Goal: Book appointment/travel/reservation

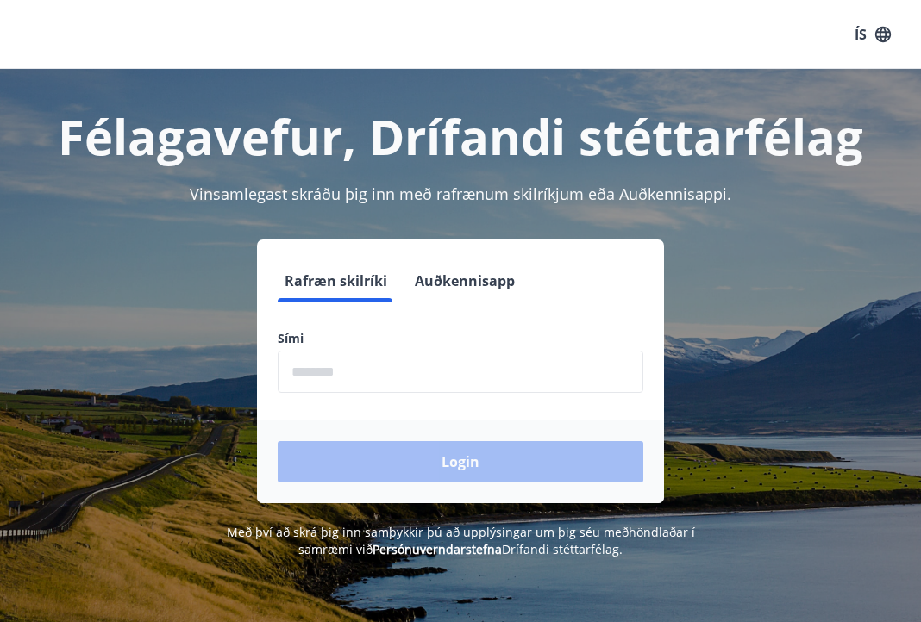
click at [522, 381] on input "phone" at bounding box center [461, 372] width 366 height 42
type input "********"
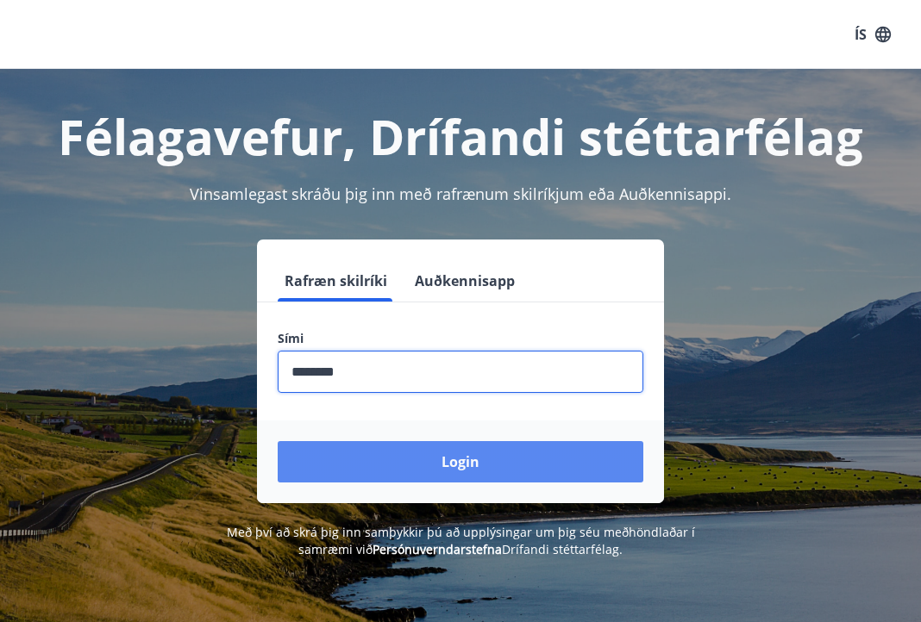
click at [472, 462] on button "Login" at bounding box center [461, 461] width 366 height 41
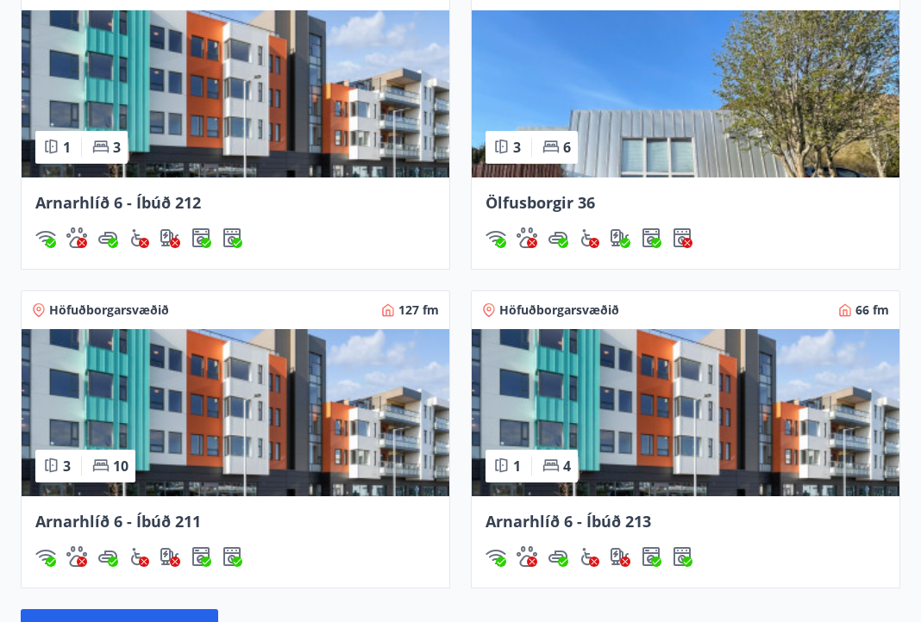
scroll to position [1325, 0]
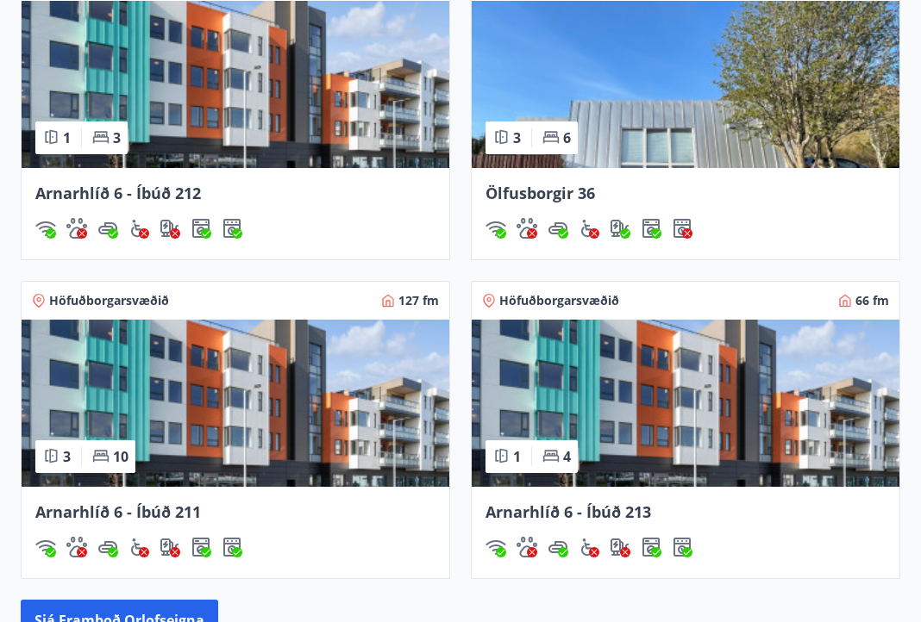
click at [197, 457] on img at bounding box center [236, 403] width 428 height 167
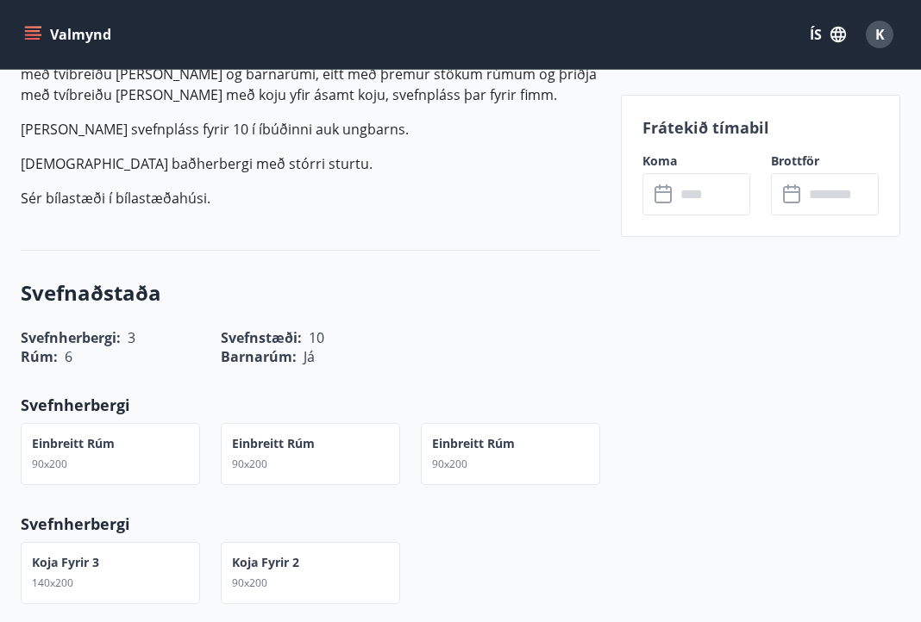
scroll to position [642, 0]
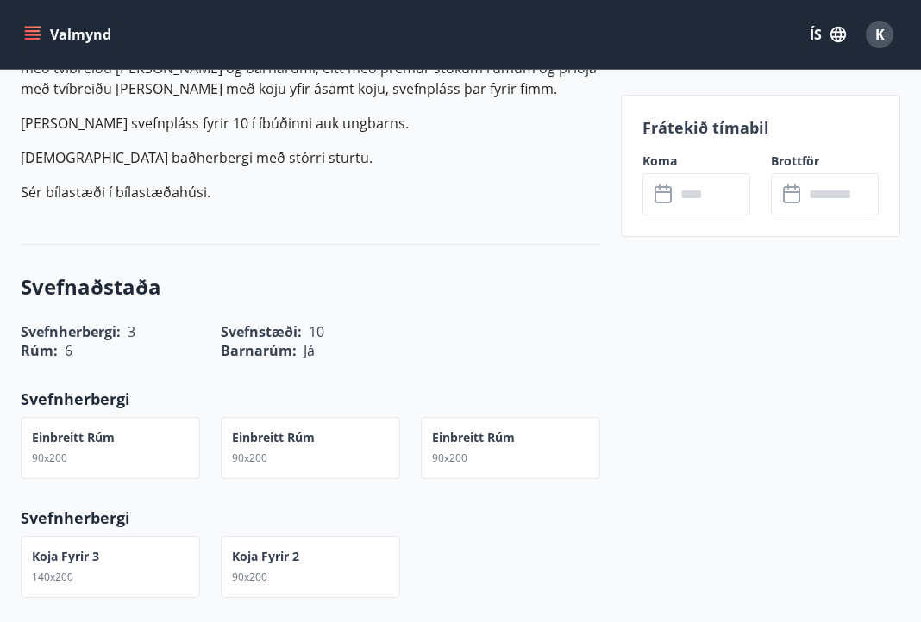
click at [697, 189] on input "text" at bounding box center [712, 194] width 75 height 42
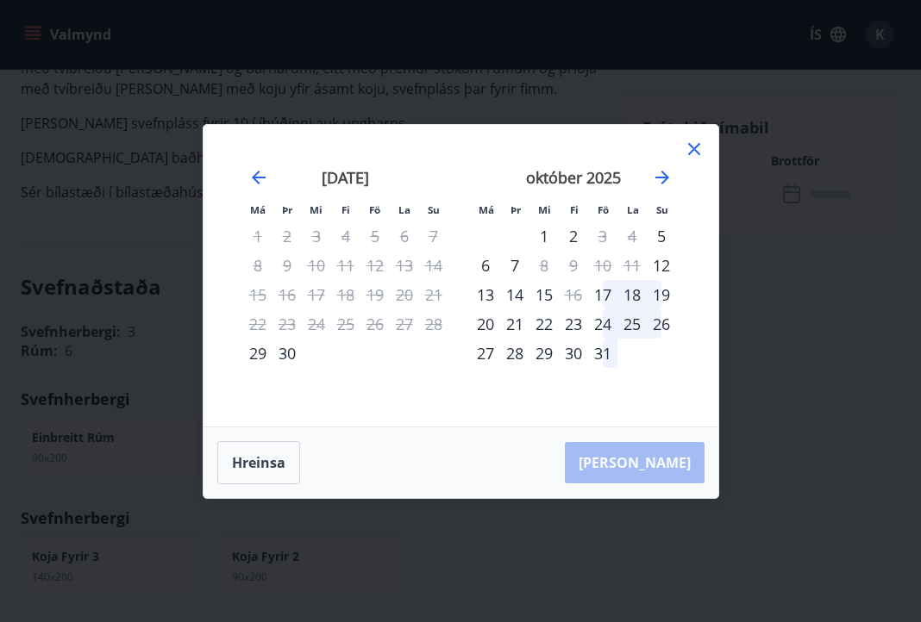
click at [490, 328] on div "20" at bounding box center [485, 324] width 29 height 29
click at [602, 329] on div "24" at bounding box center [602, 324] width 29 height 29
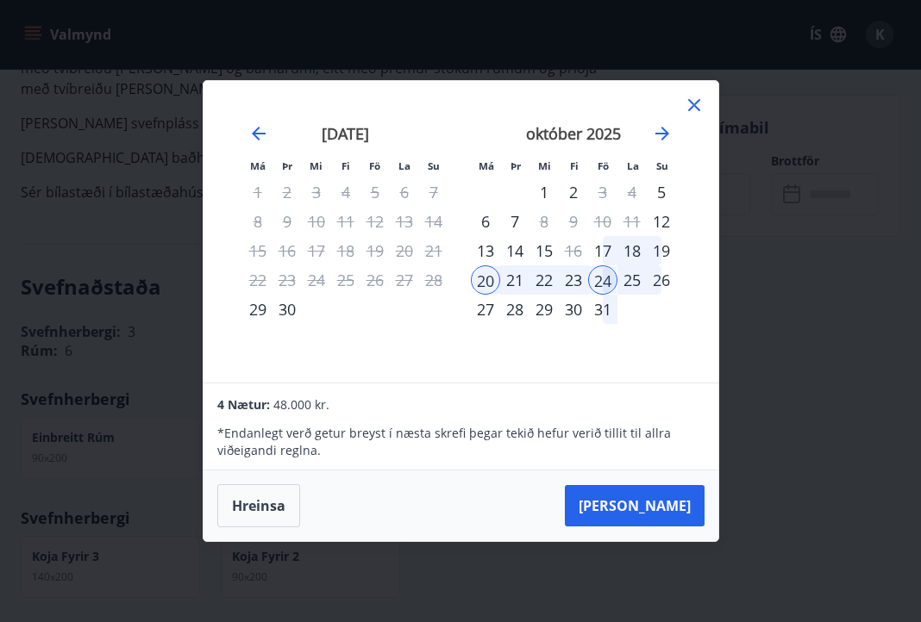
click at [706, 106] on div "Má Þr Mi Fi Fö La Su Má Þr Mi Fi Fö La Su ágúst 2025 1 2 3 4 5 6 7 8 9 10 11 12…" at bounding box center [460, 232] width 515 height 302
click at [695, 103] on icon at bounding box center [694, 105] width 12 height 12
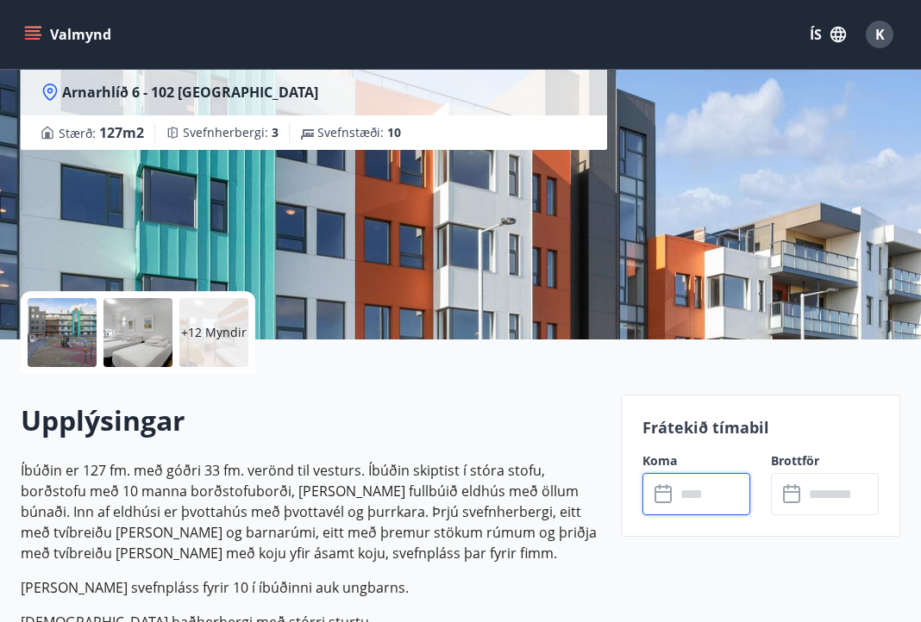
scroll to position [173, 0]
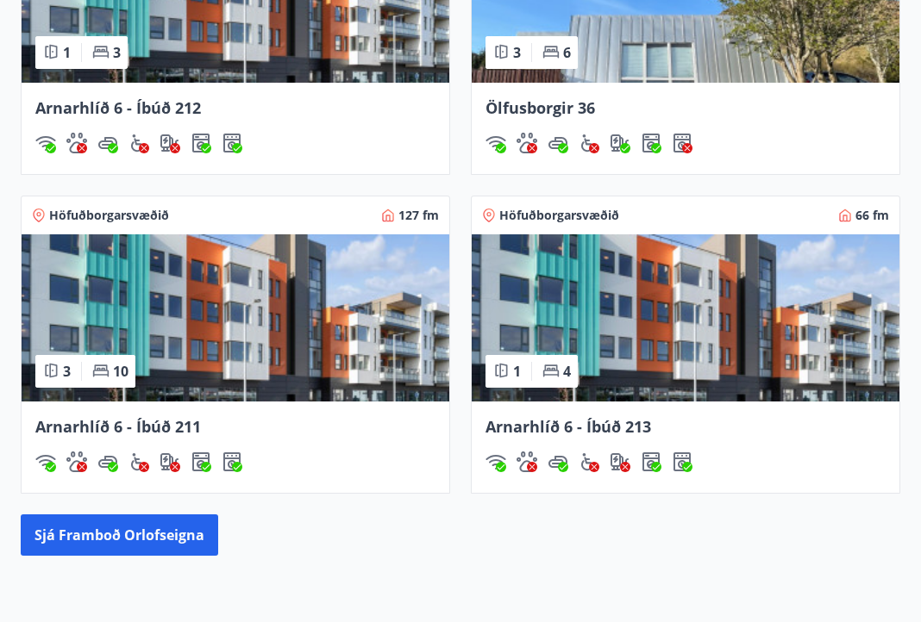
scroll to position [1435, 0]
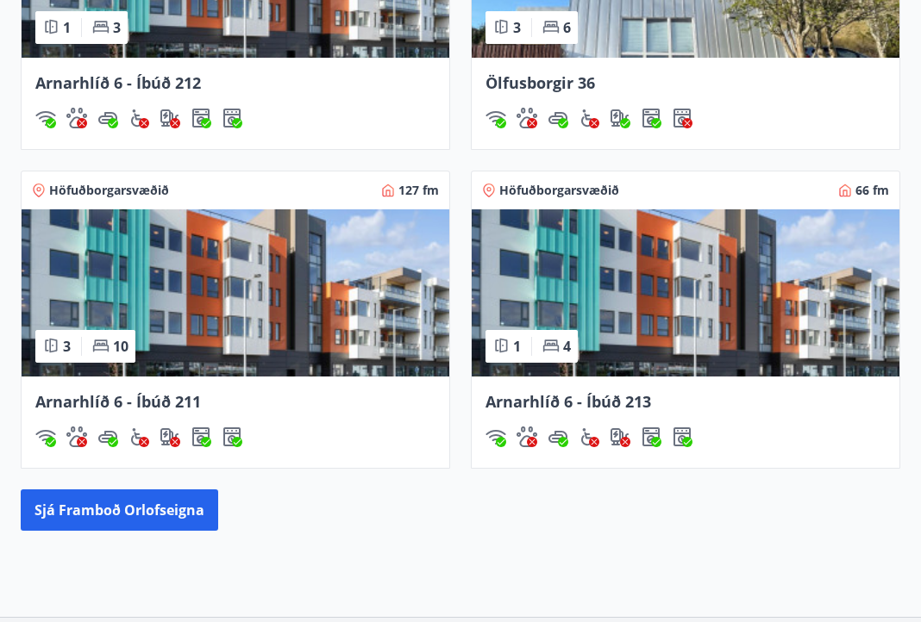
click at [167, 80] on span "Arnarhlíð 6 - Íbúð 212" at bounding box center [118, 82] width 166 height 21
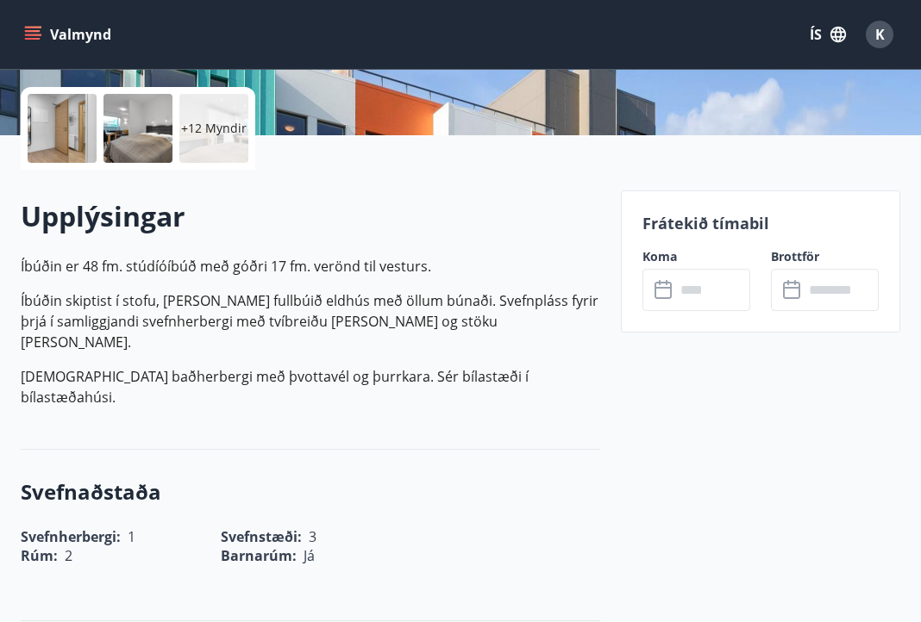
scroll to position [387, 0]
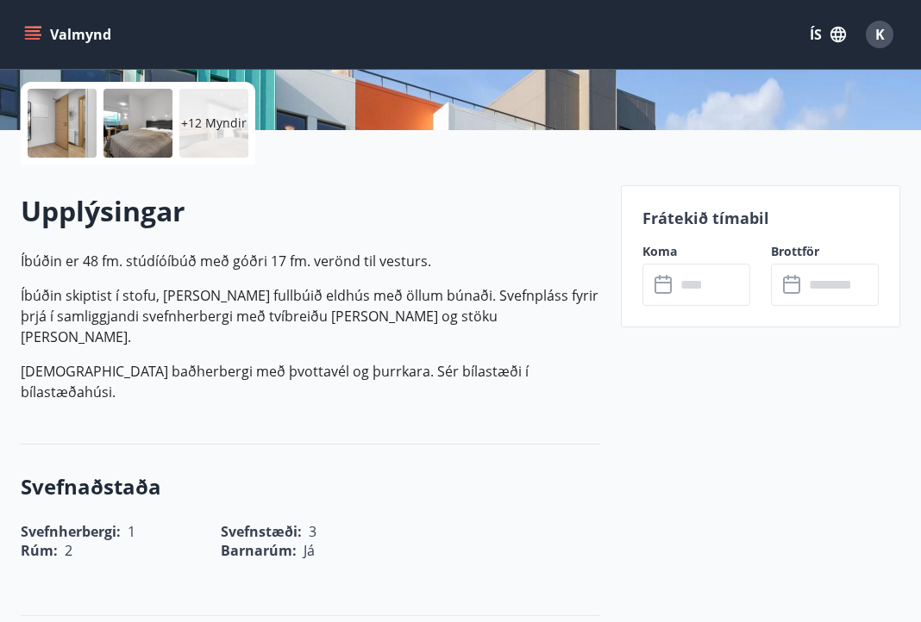
click at [663, 285] on icon at bounding box center [664, 285] width 21 height 21
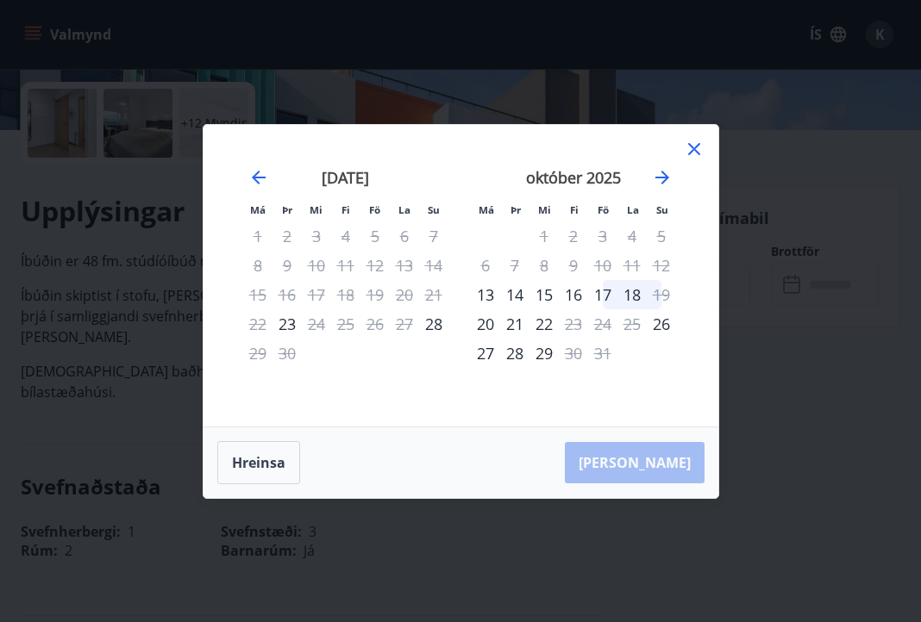
click at [695, 141] on icon at bounding box center [694, 149] width 21 height 21
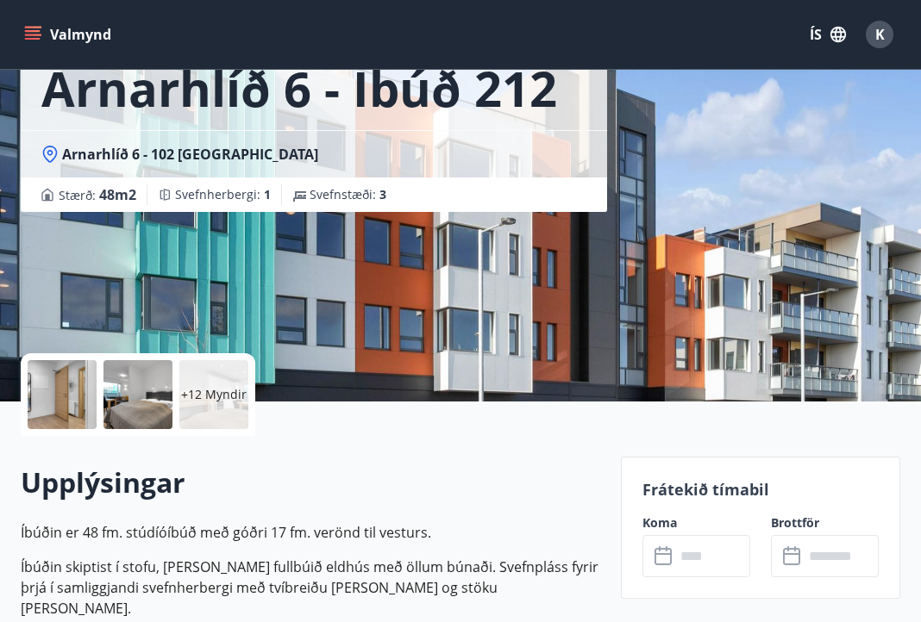
scroll to position [0, 0]
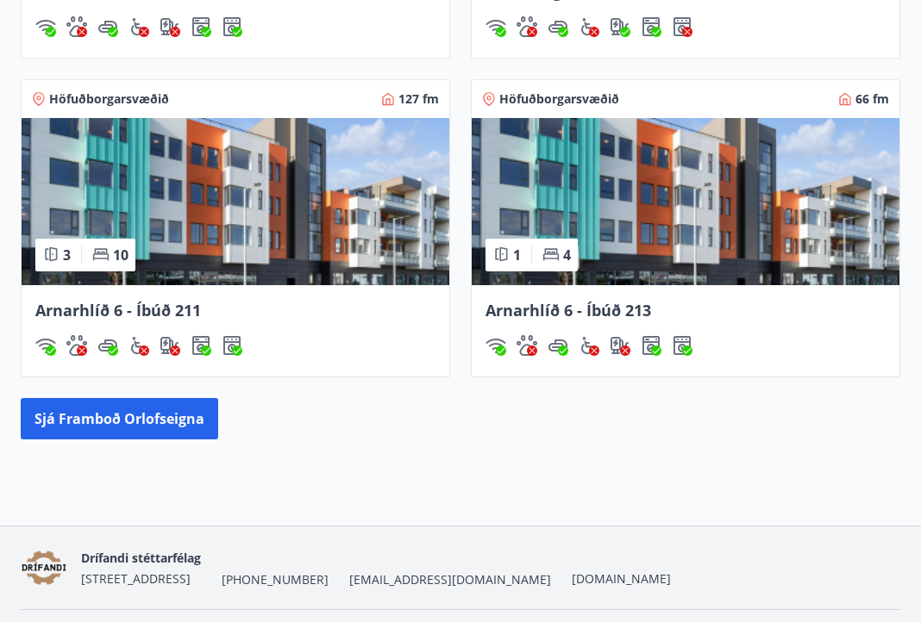
scroll to position [1574, 0]
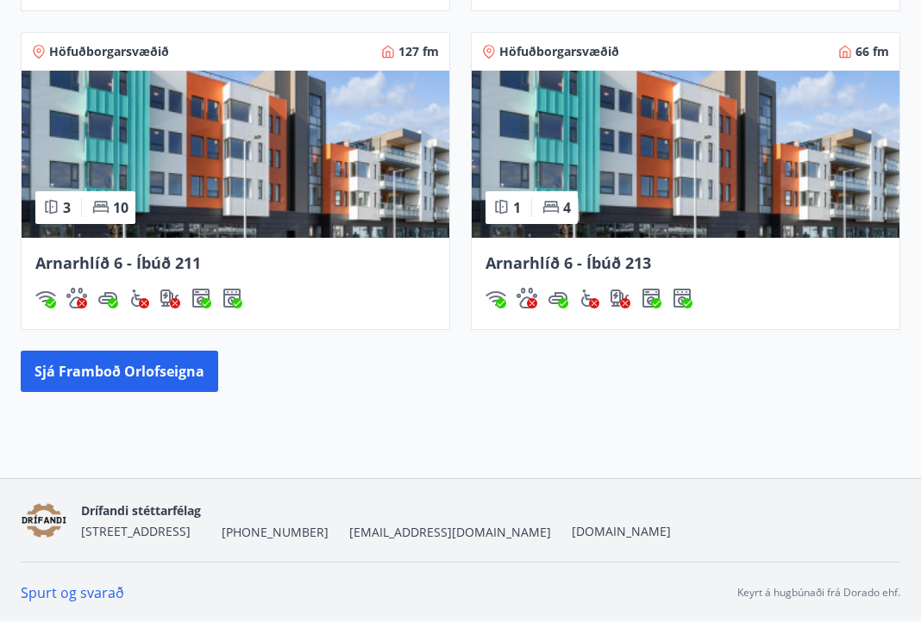
click at [606, 261] on span "Arnarhlíð 6 - Íbúð 213" at bounding box center [568, 263] width 166 height 21
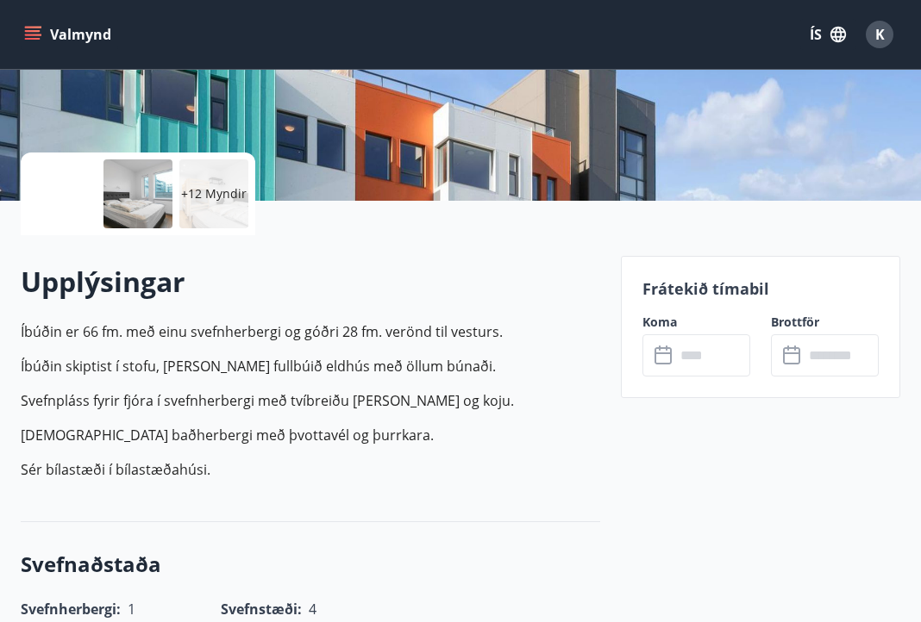
scroll to position [320, 0]
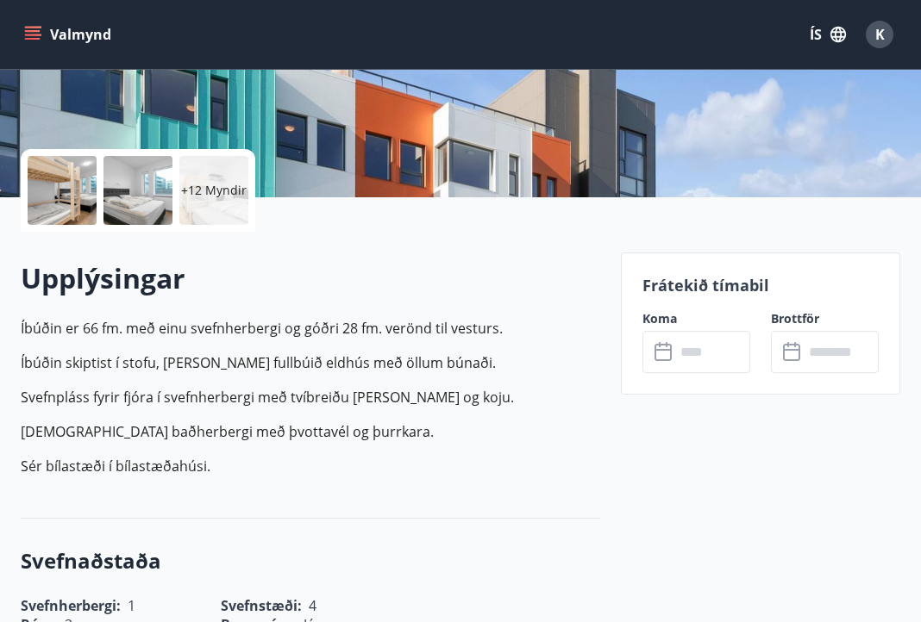
click at [681, 349] on input "text" at bounding box center [712, 352] width 75 height 42
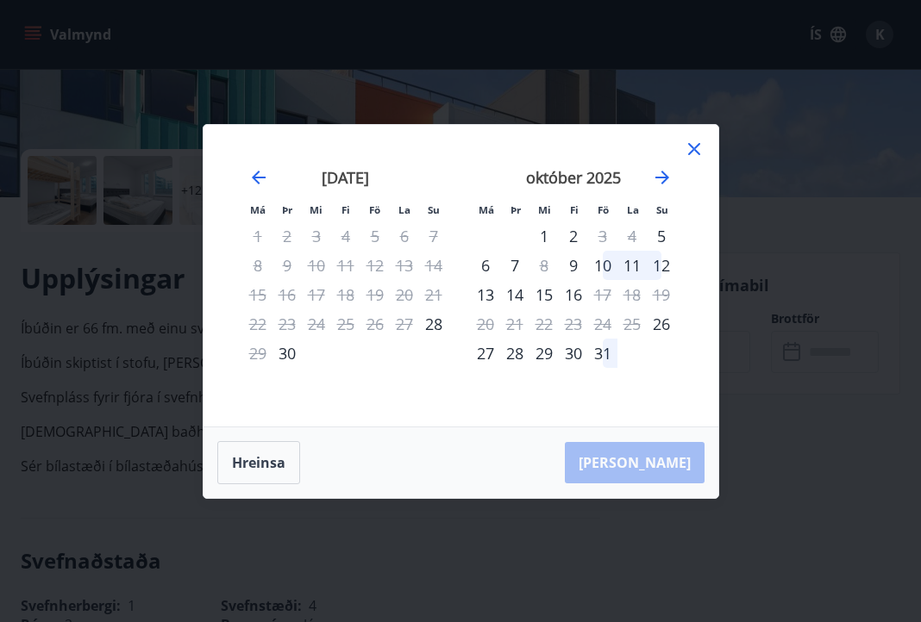
click at [685, 164] on div "október 2025 1 2 3 4 5 6 7 8 9 10 11 12 13 14 15 16 17 18 19 20 21 22 23 24 25 …" at bounding box center [574, 287] width 228 height 283
click at [685, 159] on div at bounding box center [694, 152] width 21 height 26
click at [695, 152] on icon at bounding box center [694, 149] width 21 height 21
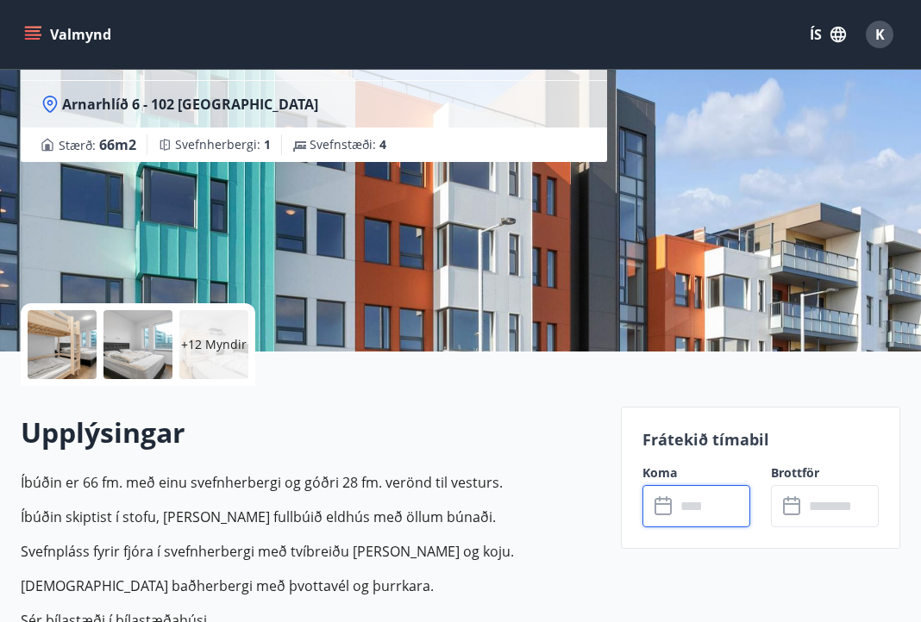
scroll to position [0, 0]
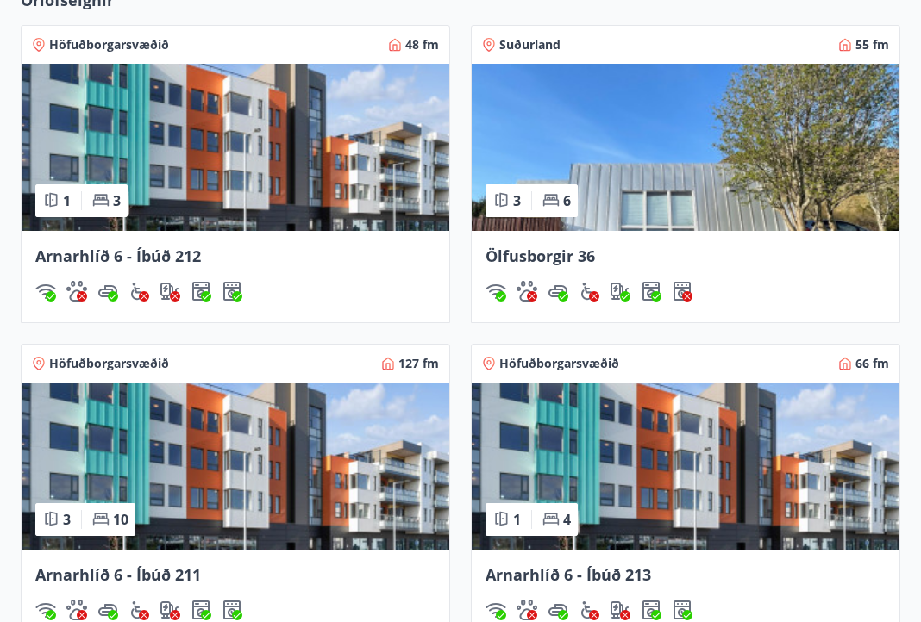
scroll to position [1405, 0]
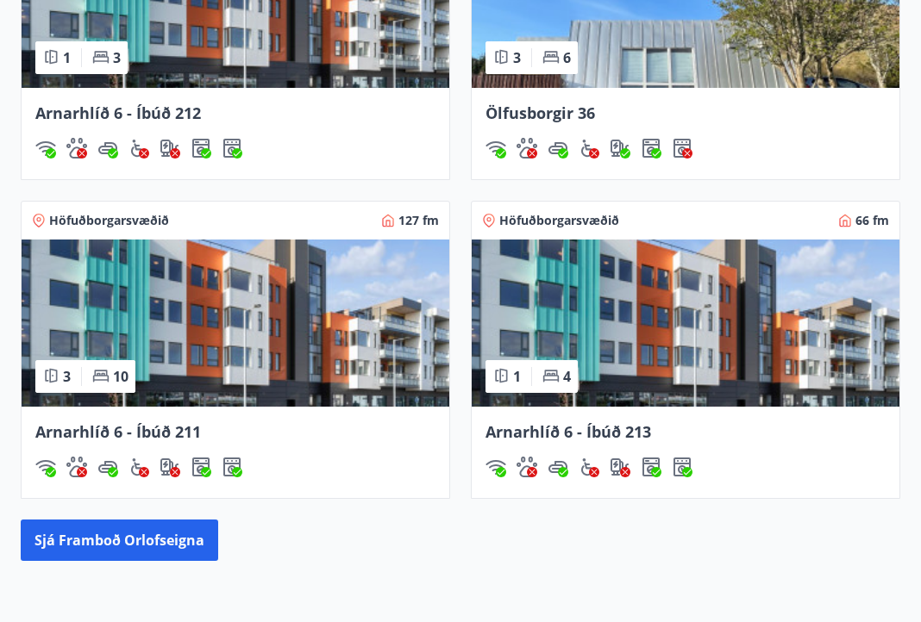
click at [147, 433] on span "Arnarhlíð 6 - Íbúð 211" at bounding box center [118, 432] width 166 height 21
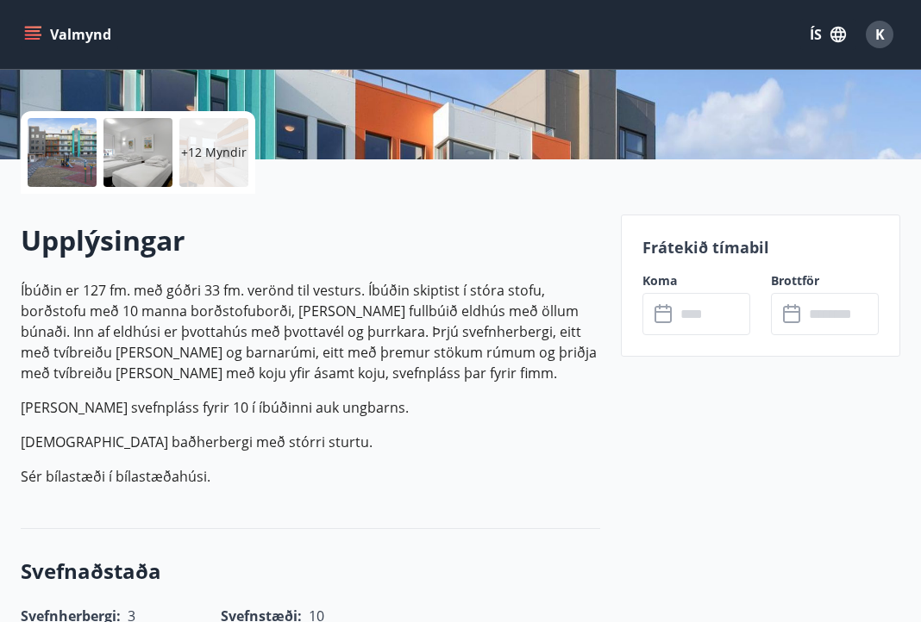
scroll to position [359, 0]
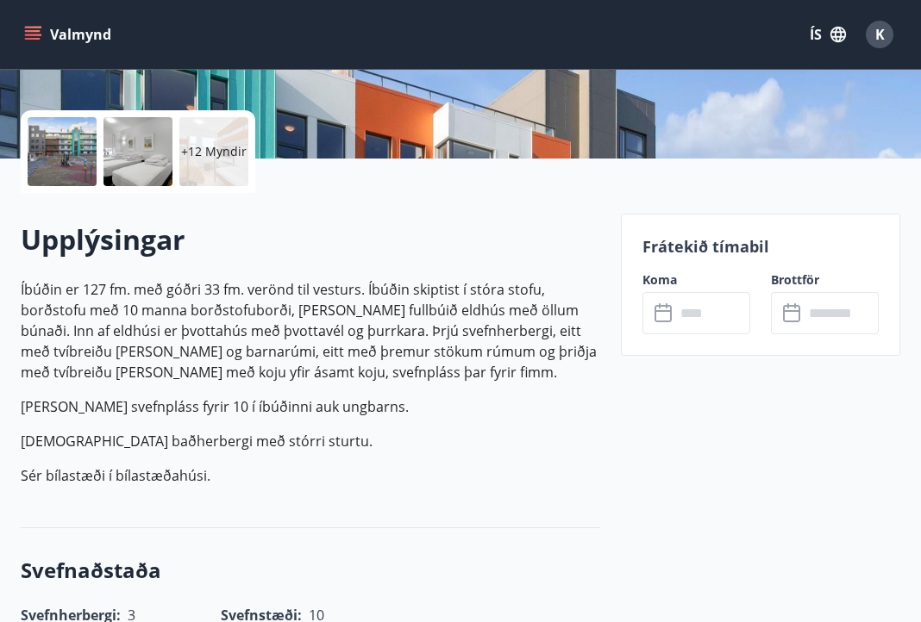
click at [697, 316] on input "text" at bounding box center [712, 313] width 75 height 42
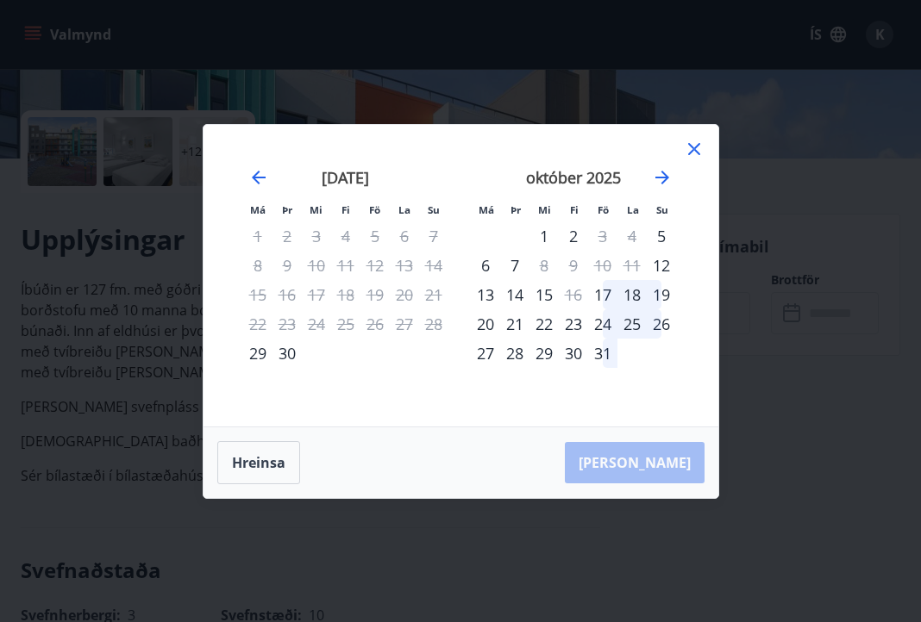
click at [491, 322] on div "20" at bounding box center [485, 324] width 29 height 29
click at [604, 323] on div "24" at bounding box center [602, 324] width 29 height 29
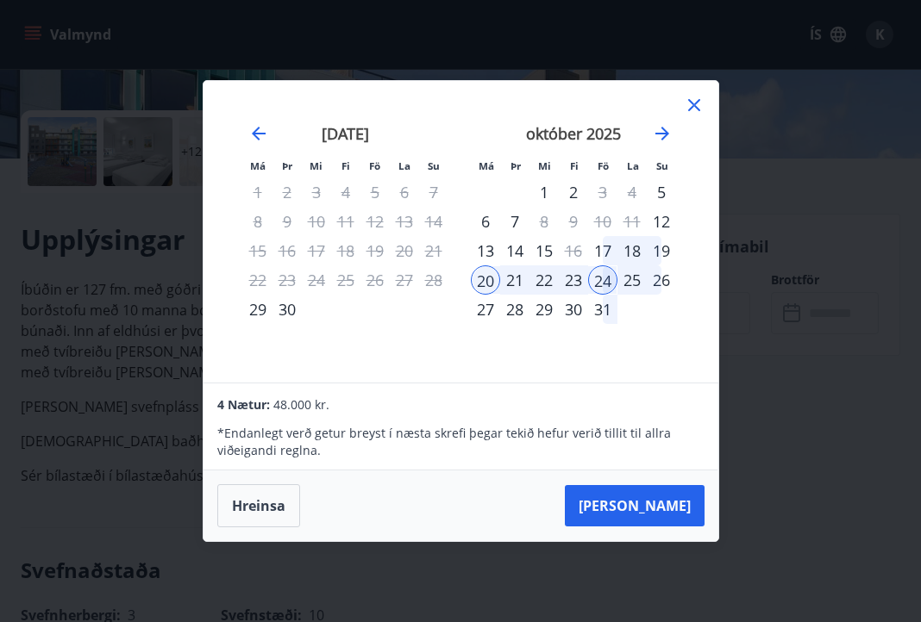
drag, startPoint x: 633, startPoint y: 94, endPoint x: 633, endPoint y: 131, distance: 37.1
click at [633, 131] on div "Má Þr Mi Fi Fö La Su Má Þr Mi Fi Fö La Su ágúst 2025 1 2 3 4 5 6 7 8 9 10 11 12…" at bounding box center [460, 232] width 515 height 302
click at [611, 92] on div "Má Þr Mi Fi Fö La Su Má Þr Mi Fi Fö La Su ágúst 2025 1 2 3 4 5 6 7 8 9 10 11 12…" at bounding box center [460, 232] width 515 height 302
drag, startPoint x: 656, startPoint y: 80, endPoint x: 664, endPoint y: 139, distance: 59.1
click at [664, 139] on div "Má Þr Mi Fi Fö La Su Má Þr Mi Fi Fö La Su ágúst 2025 1 2 3 4 5 6 7 8 9 10 11 12…" at bounding box center [461, 311] width 516 height 462
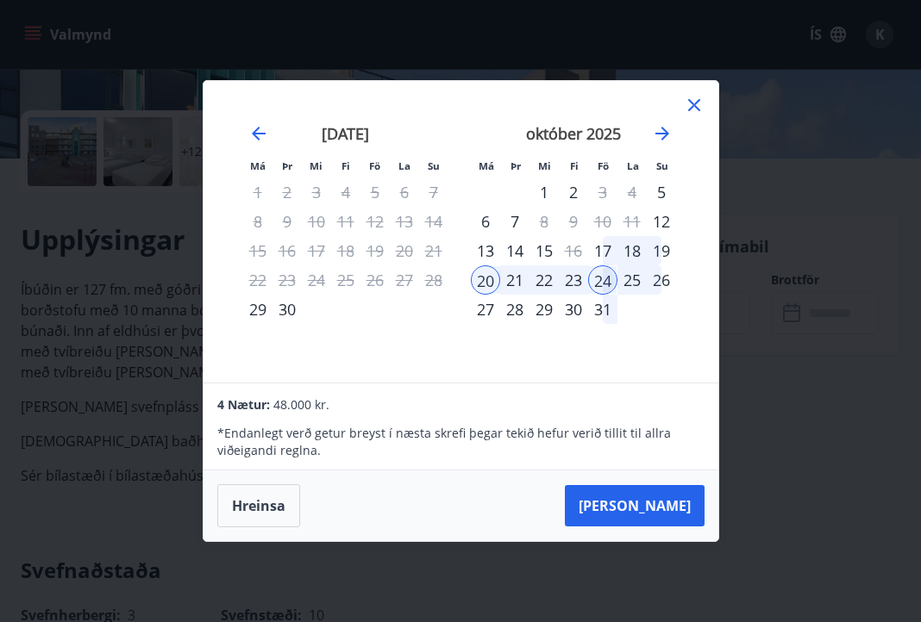
drag, startPoint x: 657, startPoint y: 78, endPoint x: 657, endPoint y: 91, distance: 12.1
click at [657, 103] on div "Má Þr Mi Fi Fö La Su Má Þr Mi Fi Fö La Su ágúst 2025 1 2 3 4 5 6 7 8 9 10 11 12…" at bounding box center [460, 311] width 921 height 622
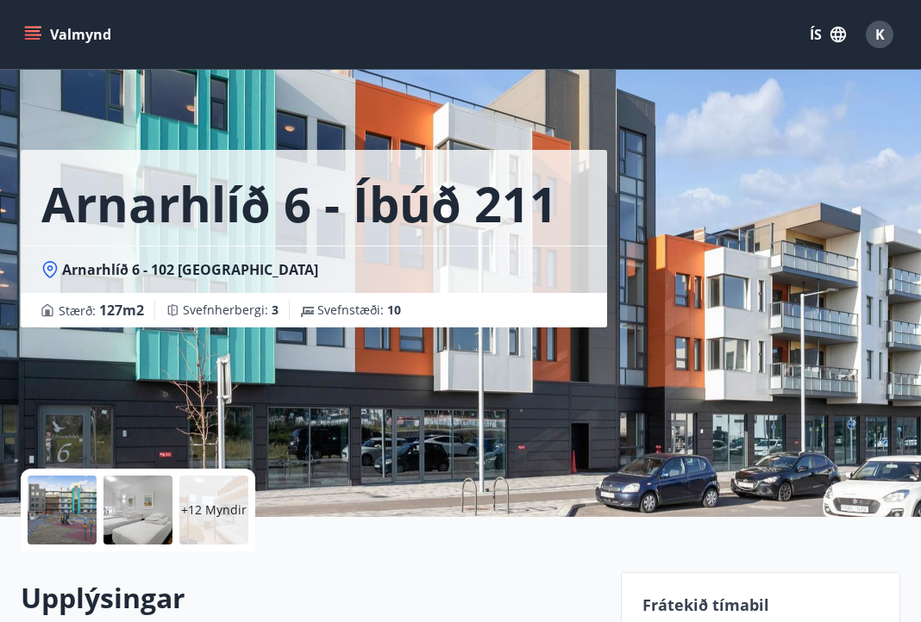
scroll to position [523, 0]
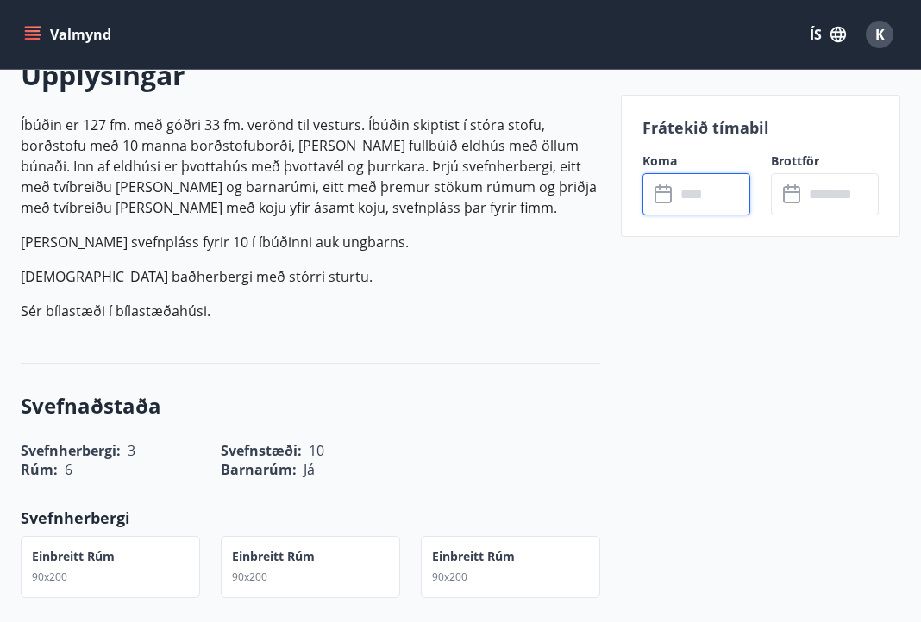
click at [699, 203] on input "text" at bounding box center [712, 194] width 75 height 42
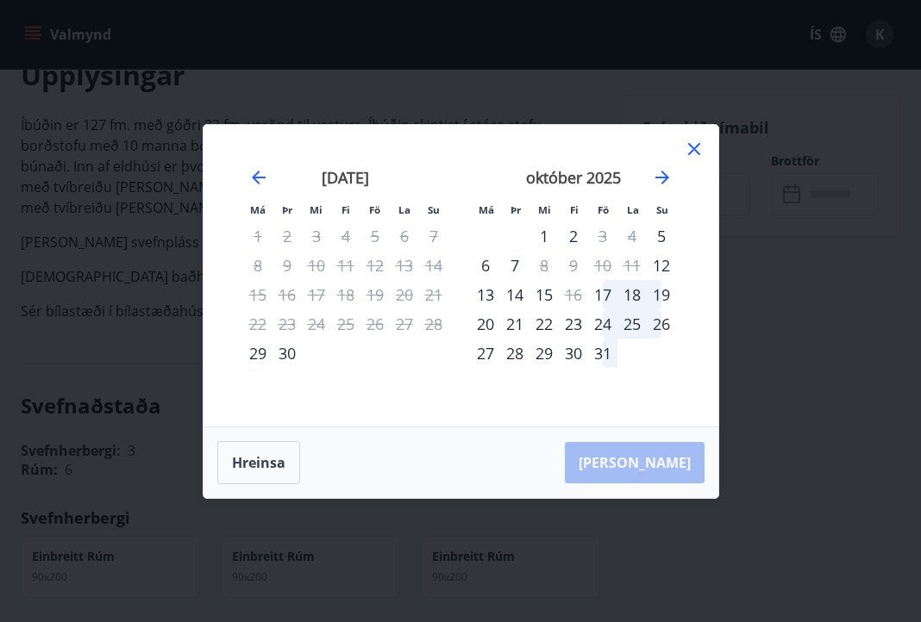
click at [487, 328] on div "20" at bounding box center [485, 324] width 29 height 29
click at [597, 327] on div "24" at bounding box center [602, 324] width 29 height 29
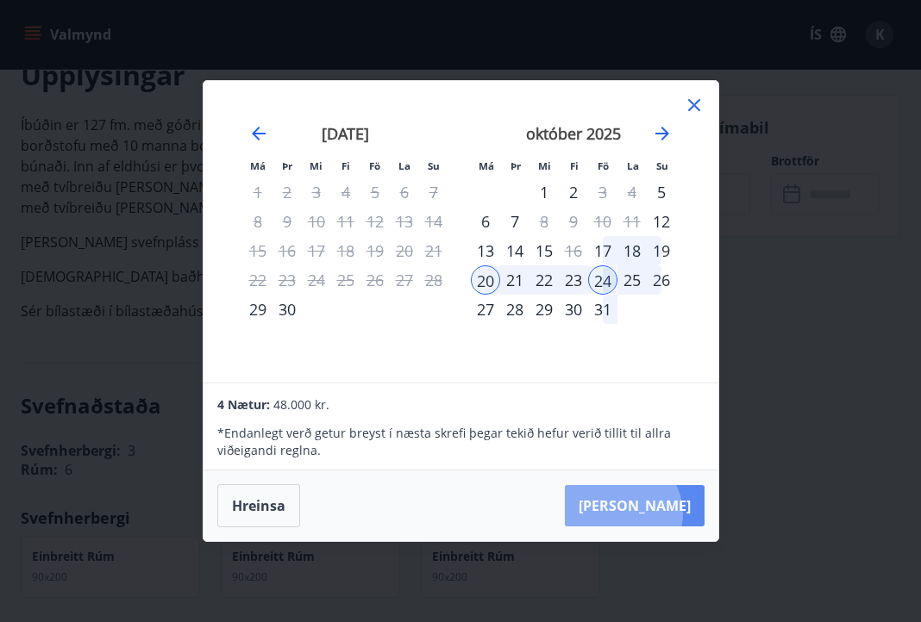
click at [674, 514] on button "Taka Frá" at bounding box center [635, 505] width 140 height 41
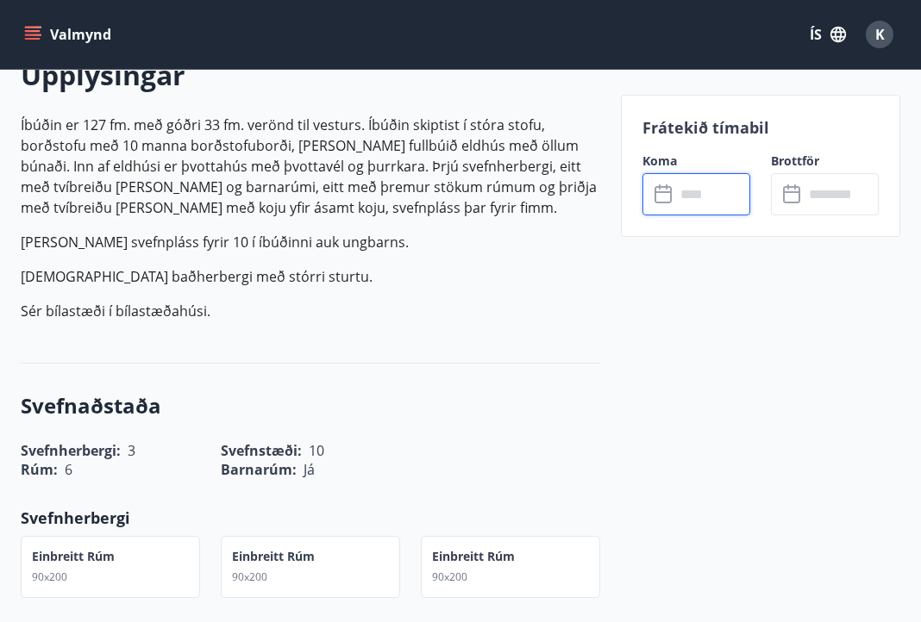
type input "******"
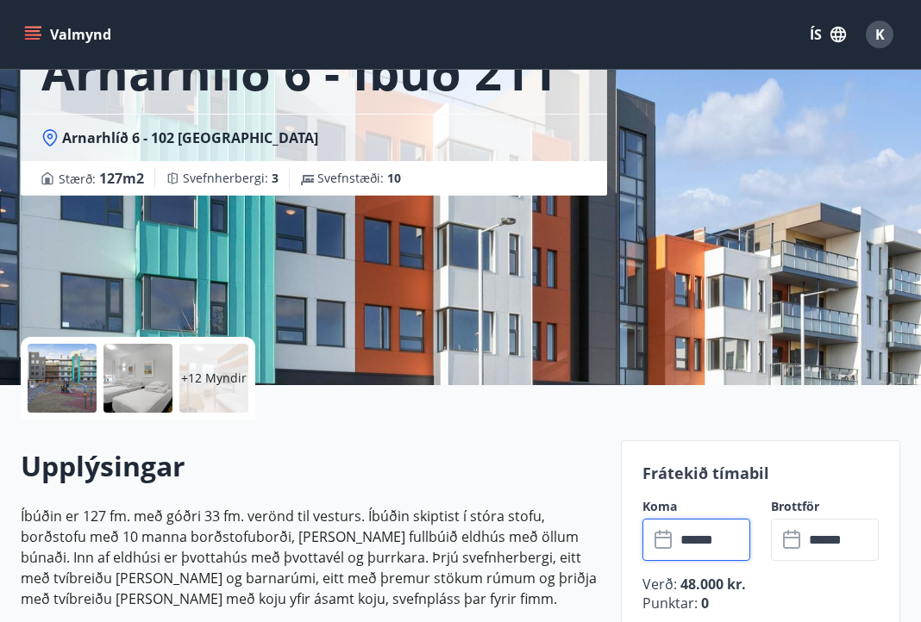
scroll to position [109, 0]
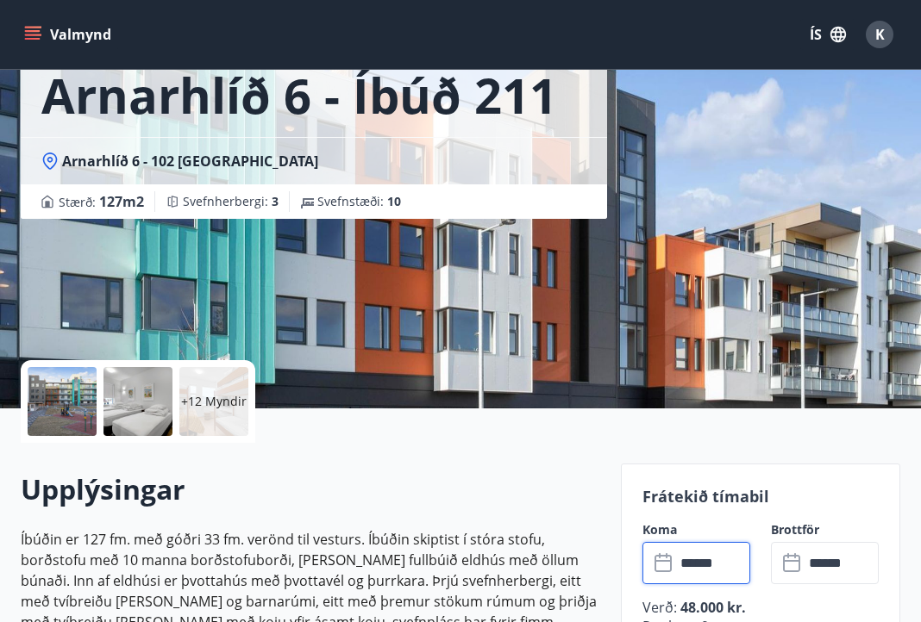
click at [78, 406] on div at bounding box center [62, 401] width 69 height 69
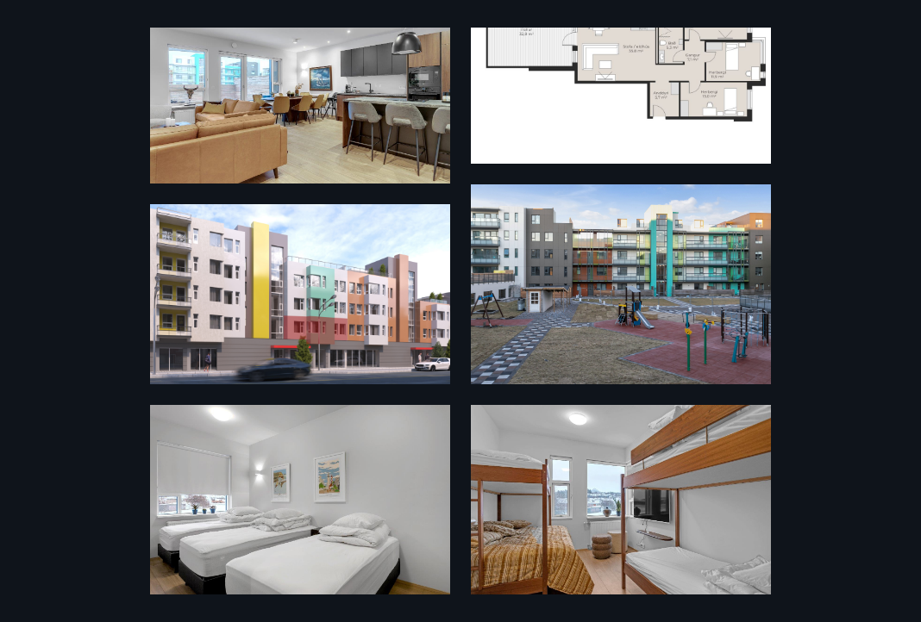
scroll to position [0, 0]
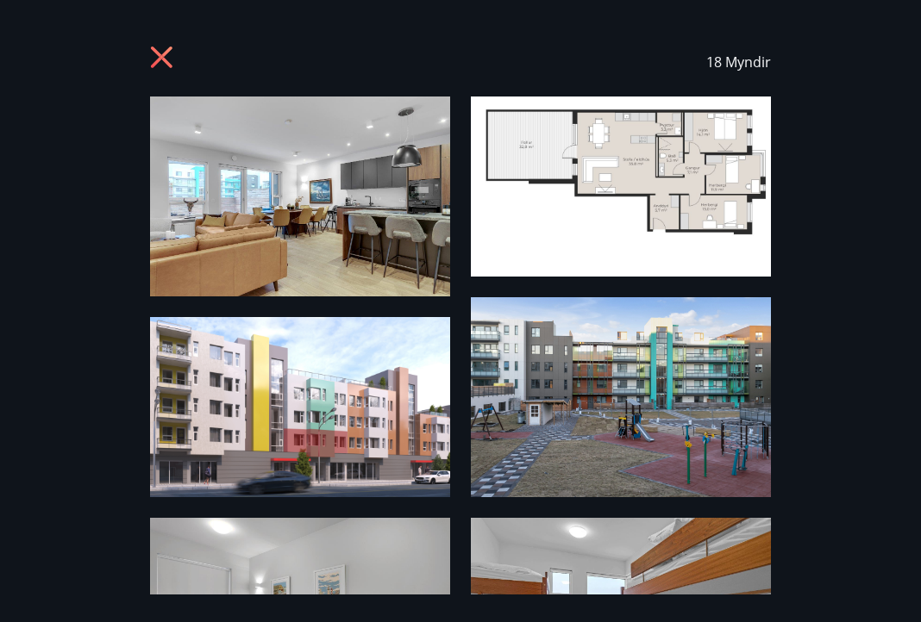
click at [650, 216] on img at bounding box center [621, 187] width 300 height 180
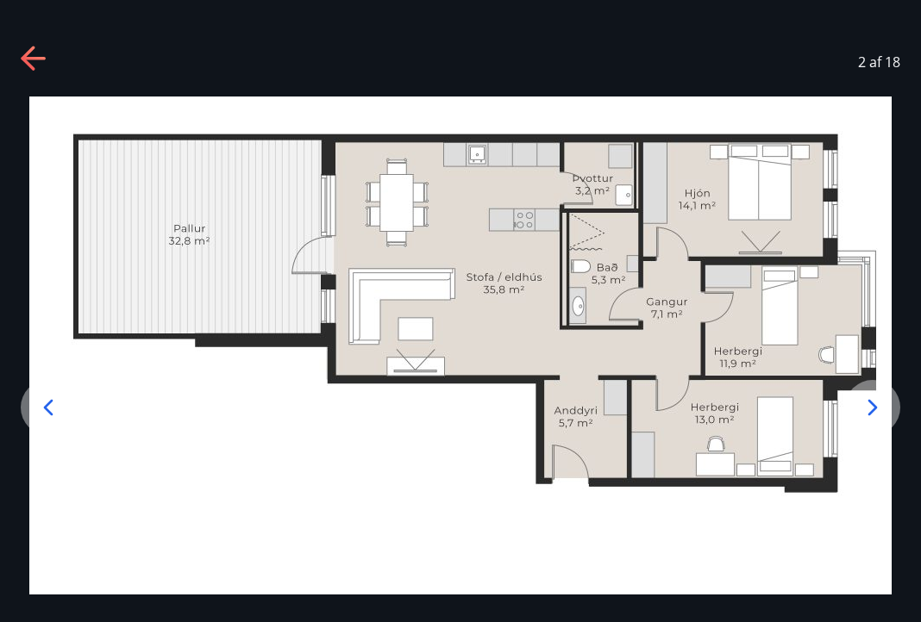
scroll to position [19, 0]
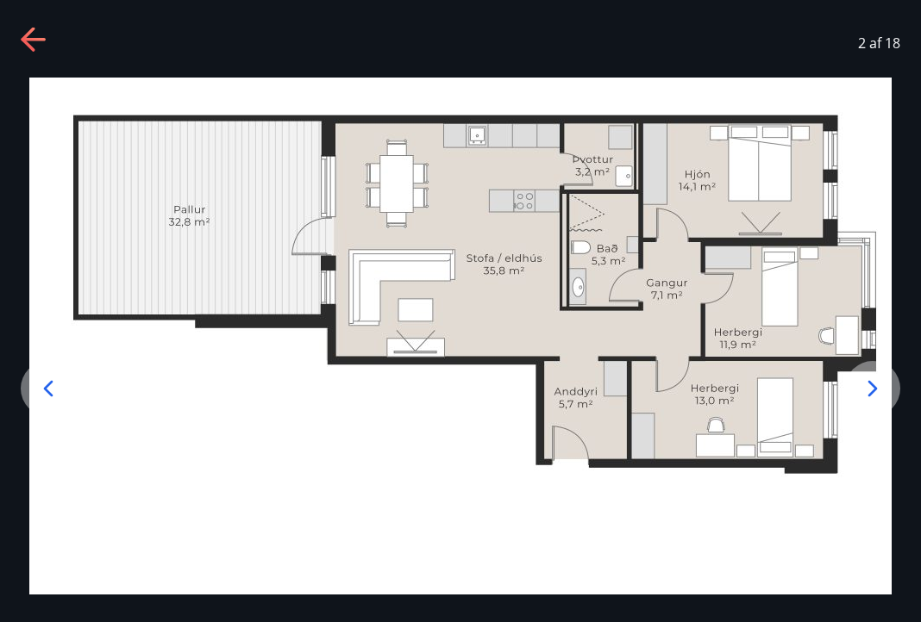
click at [46, 41] on icon at bounding box center [35, 41] width 28 height 28
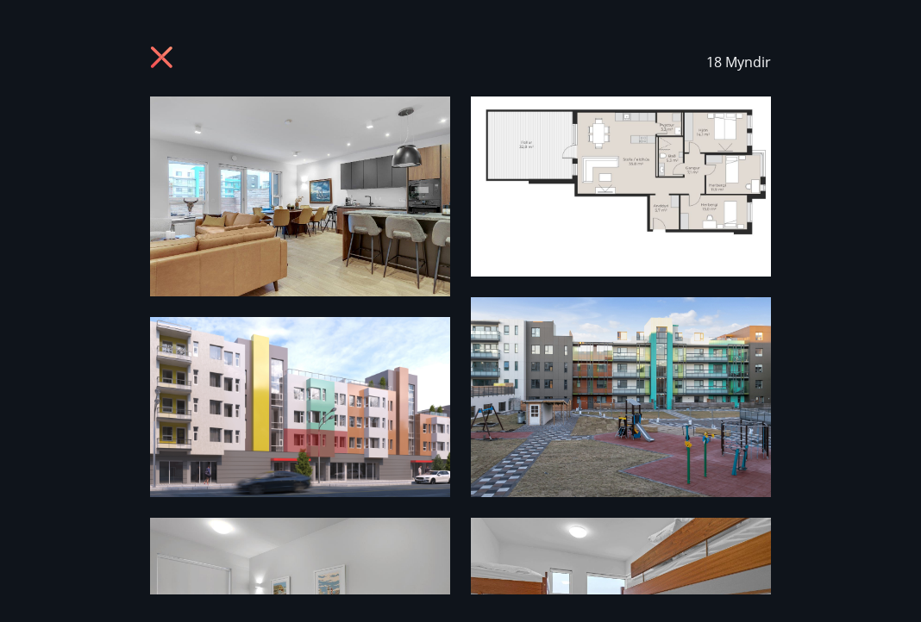
click at [175, 61] on icon at bounding box center [164, 60] width 28 height 28
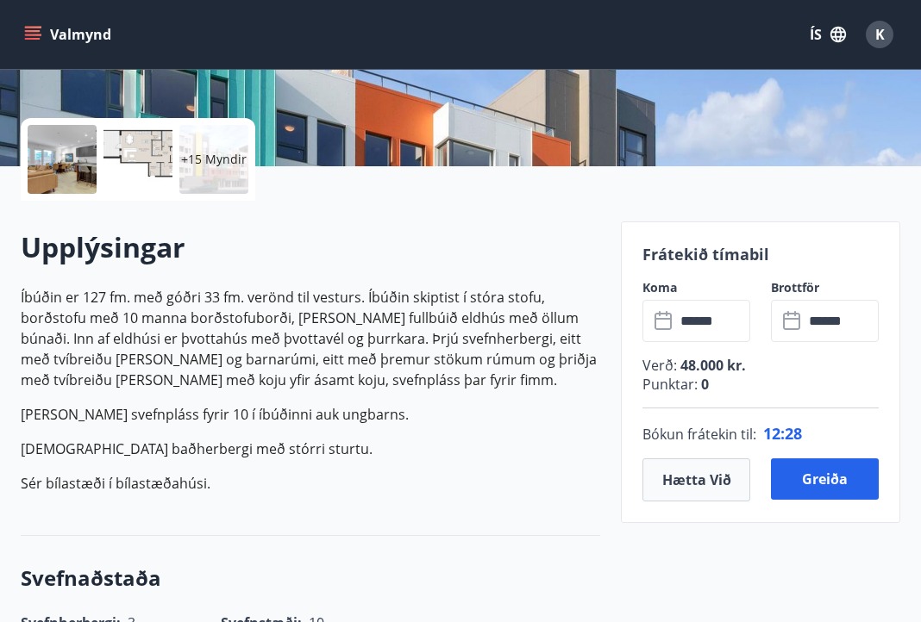
scroll to position [354, 0]
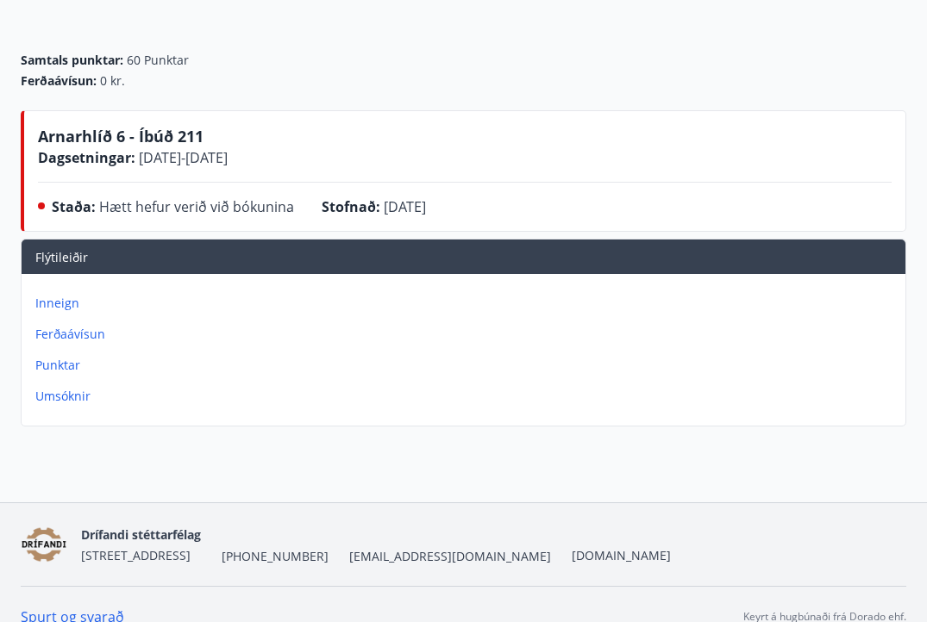
scroll to position [157, 0]
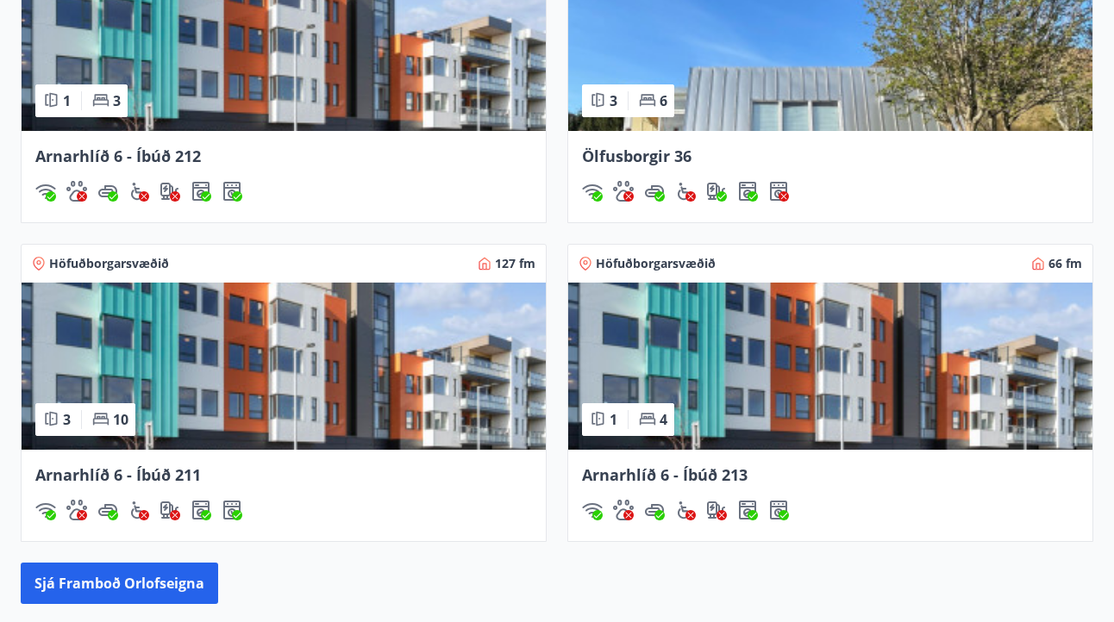
scroll to position [1363, 0]
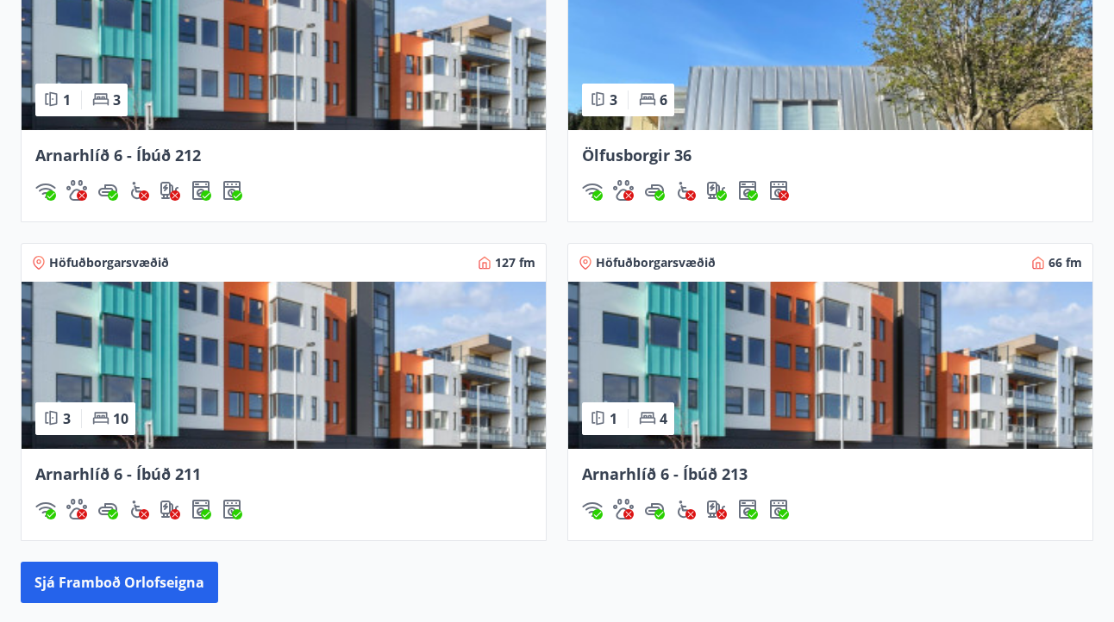
click at [186, 478] on span "Arnarhlíð 6 - Íbúð 211" at bounding box center [118, 474] width 166 height 21
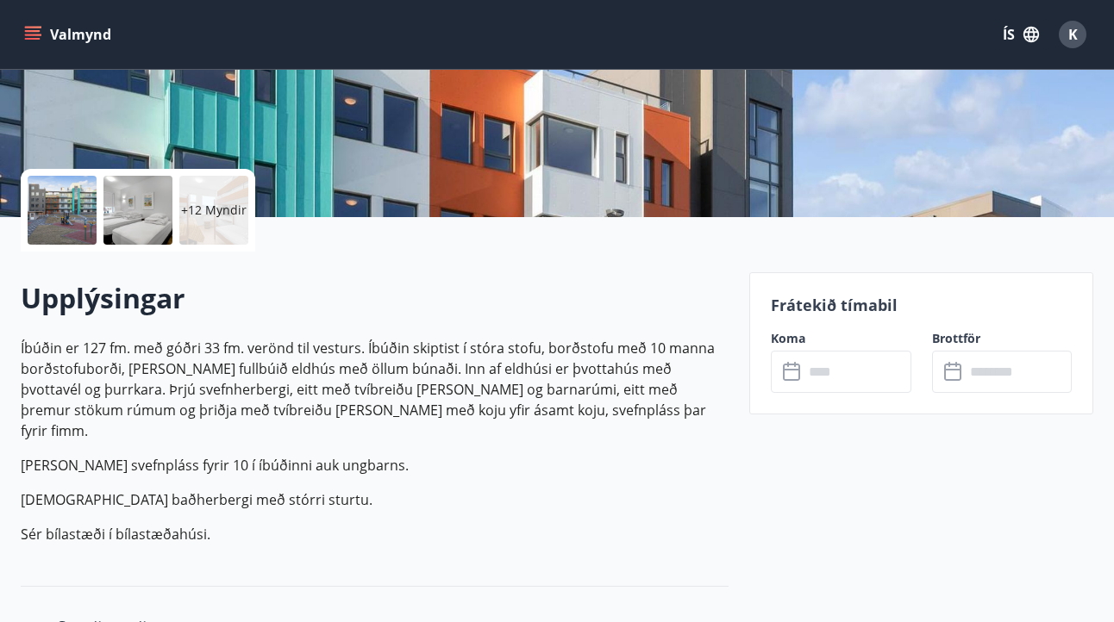
scroll to position [298, 0]
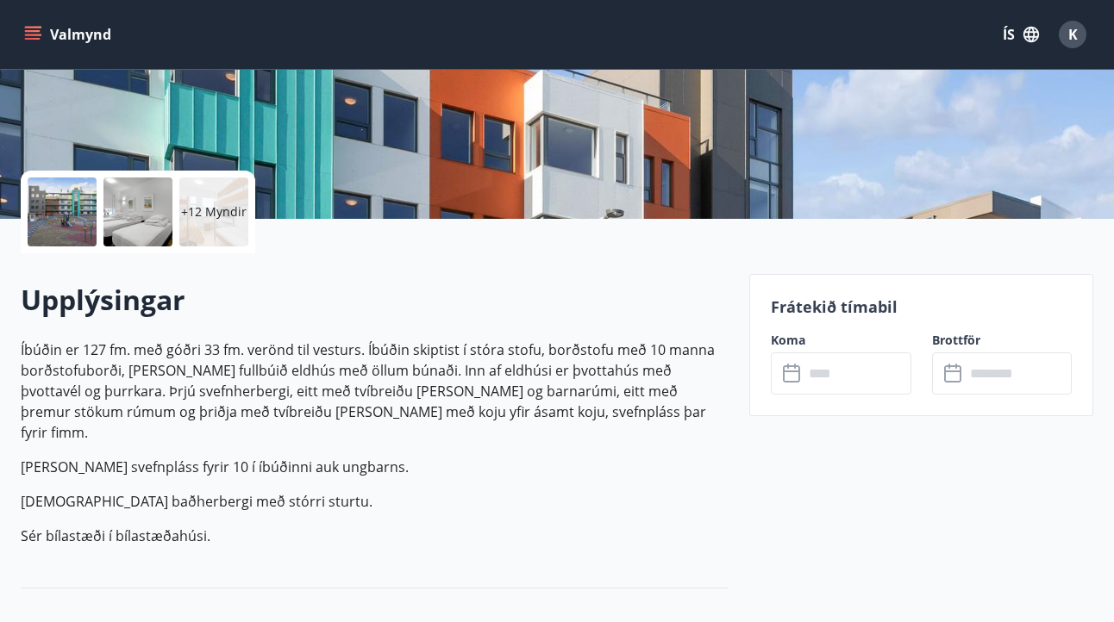
click at [78, 222] on div at bounding box center [62, 212] width 69 height 69
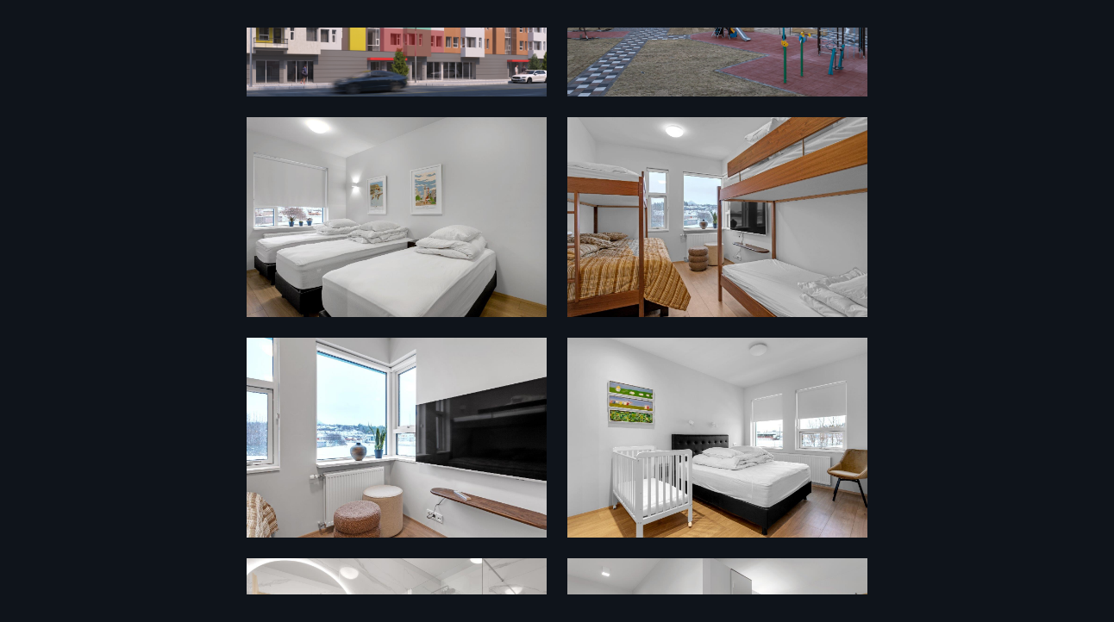
scroll to position [0, 0]
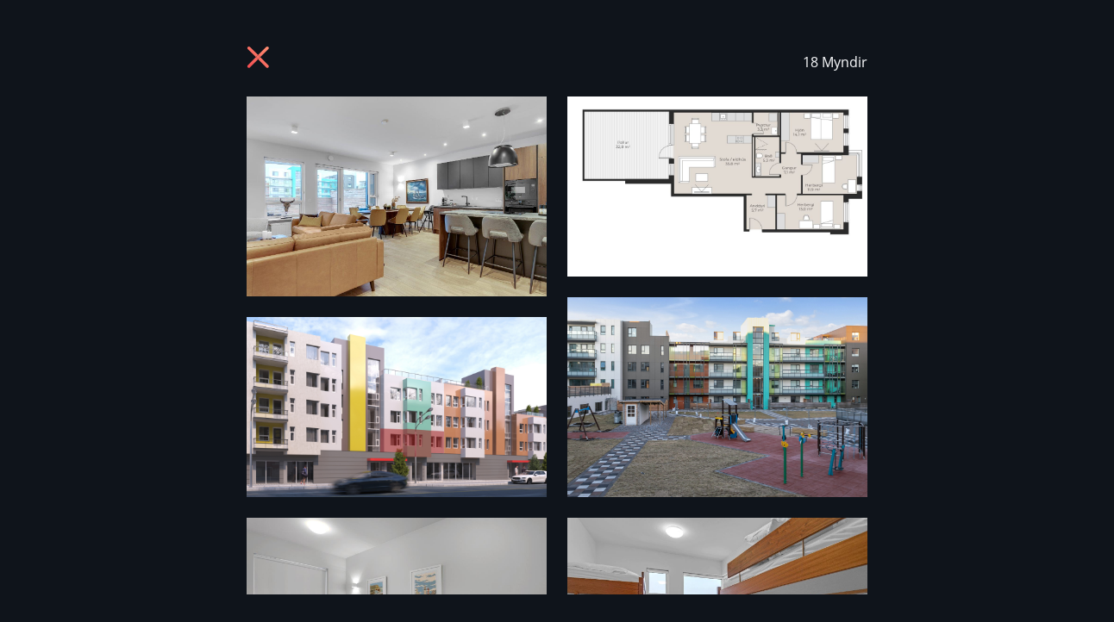
click at [279, 66] on div "18 Myndir" at bounding box center [557, 62] width 621 height 69
click at [272, 65] on icon at bounding box center [261, 60] width 28 height 28
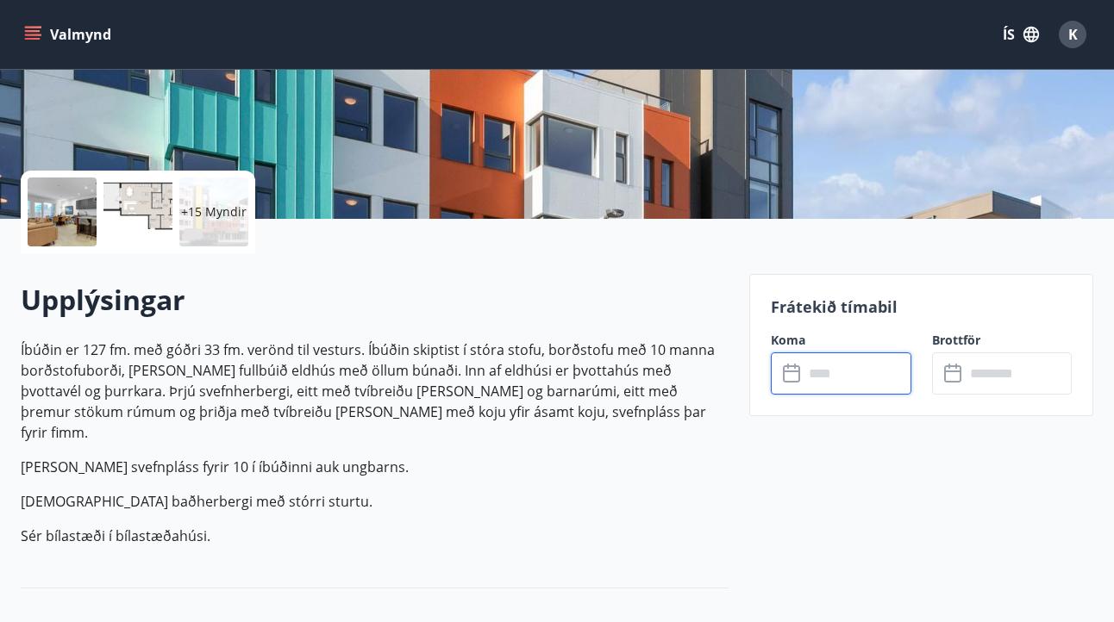
click at [875, 381] on input "text" at bounding box center [857, 374] width 107 height 42
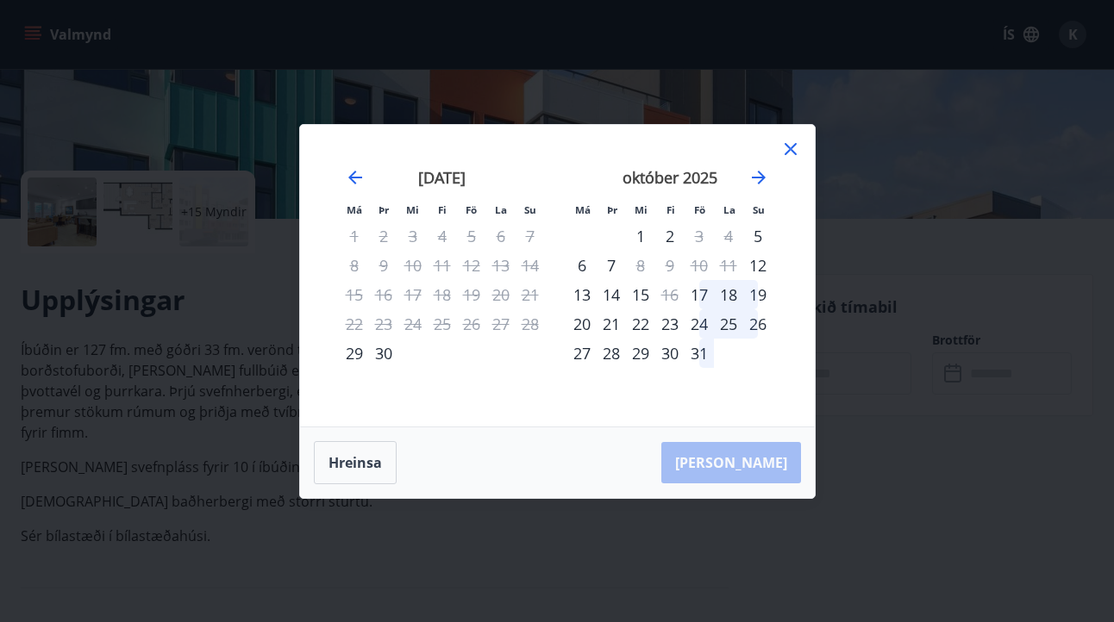
click at [583, 322] on div "20" at bounding box center [581, 324] width 29 height 29
click at [685, 316] on div "24" at bounding box center [699, 324] width 29 height 29
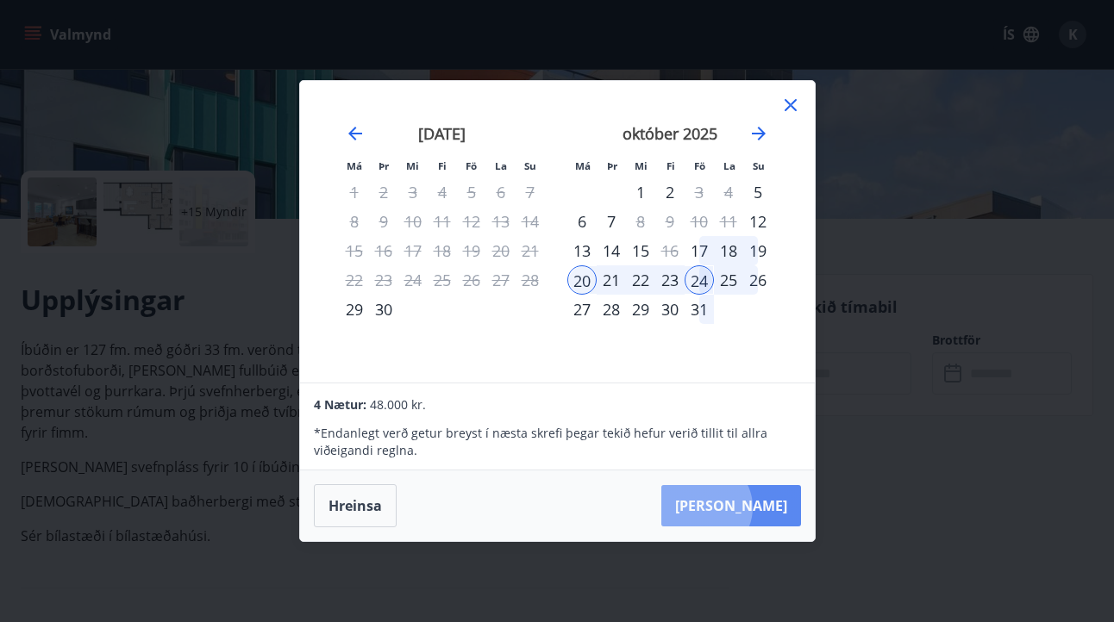
click at [757, 508] on button "Taka Frá" at bounding box center [731, 505] width 140 height 41
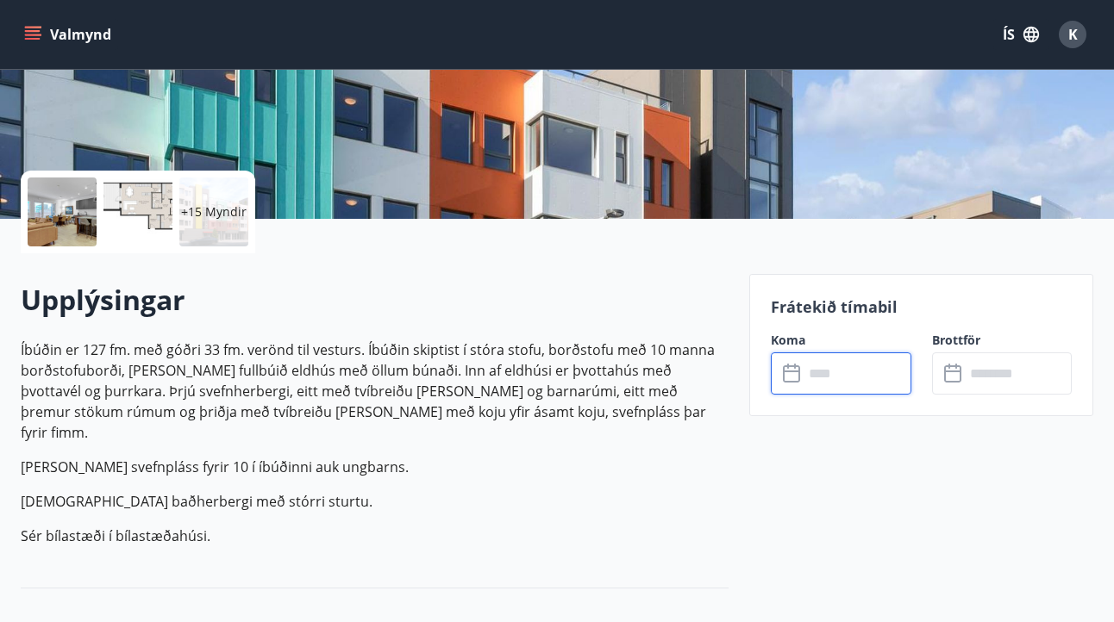
type input "******"
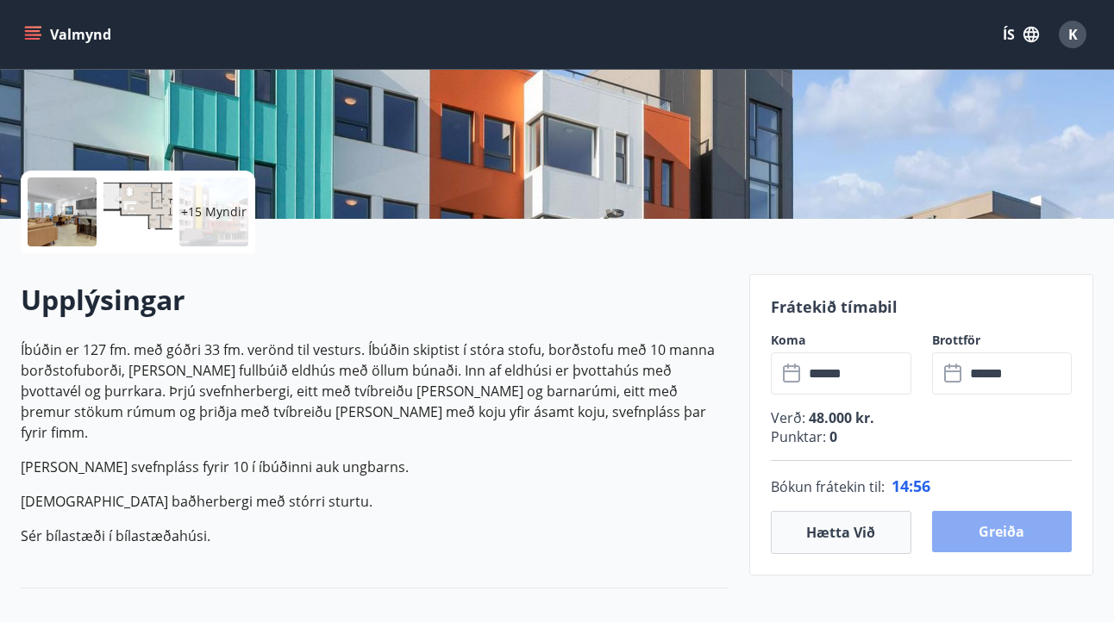
click at [998, 535] on button "Greiða" at bounding box center [1002, 531] width 140 height 41
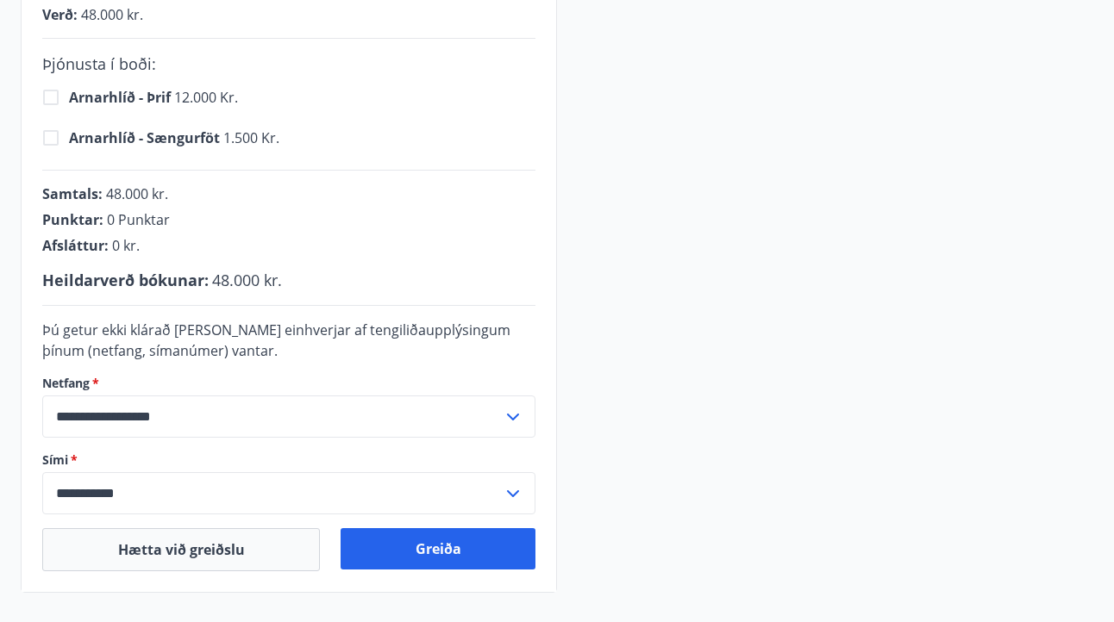
scroll to position [444, 0]
click at [499, 423] on input "**********" at bounding box center [272, 416] width 460 height 42
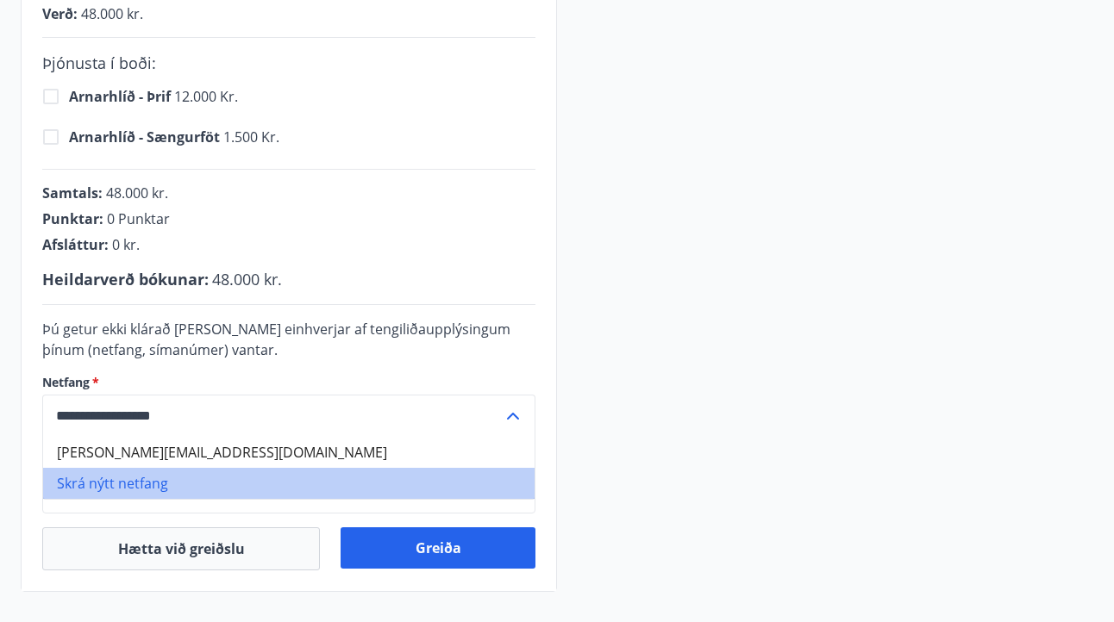
click at [191, 480] on li "Skrá nýtt netfang" at bounding box center [288, 483] width 491 height 31
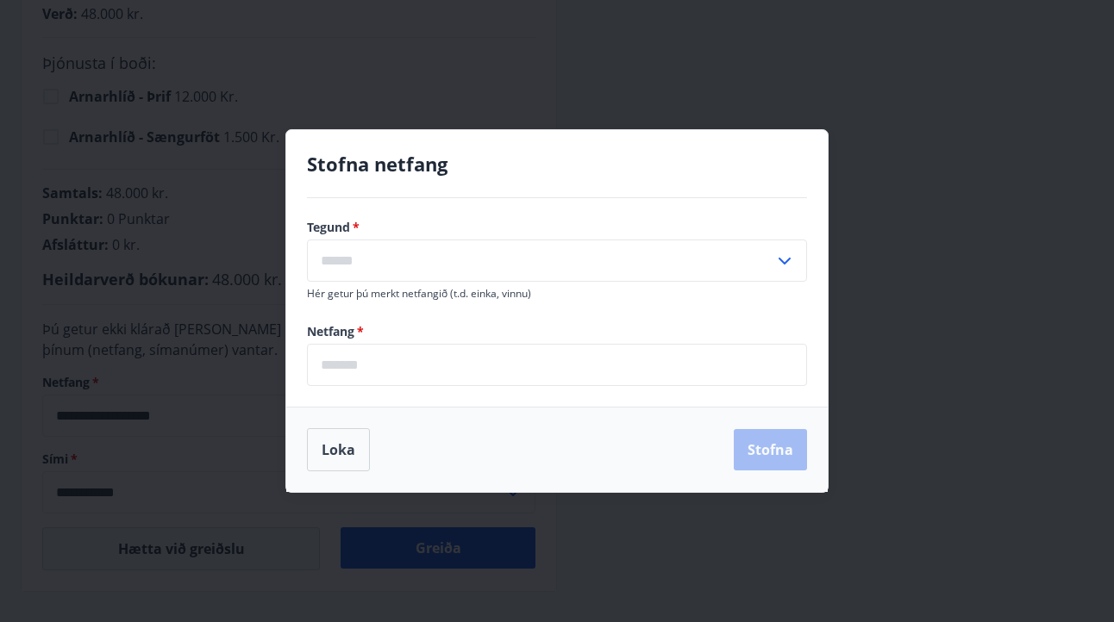
click at [387, 254] on input "text" at bounding box center [540, 261] width 467 height 42
click at [424, 156] on h4 "Stofna netfang" at bounding box center [557, 164] width 500 height 26
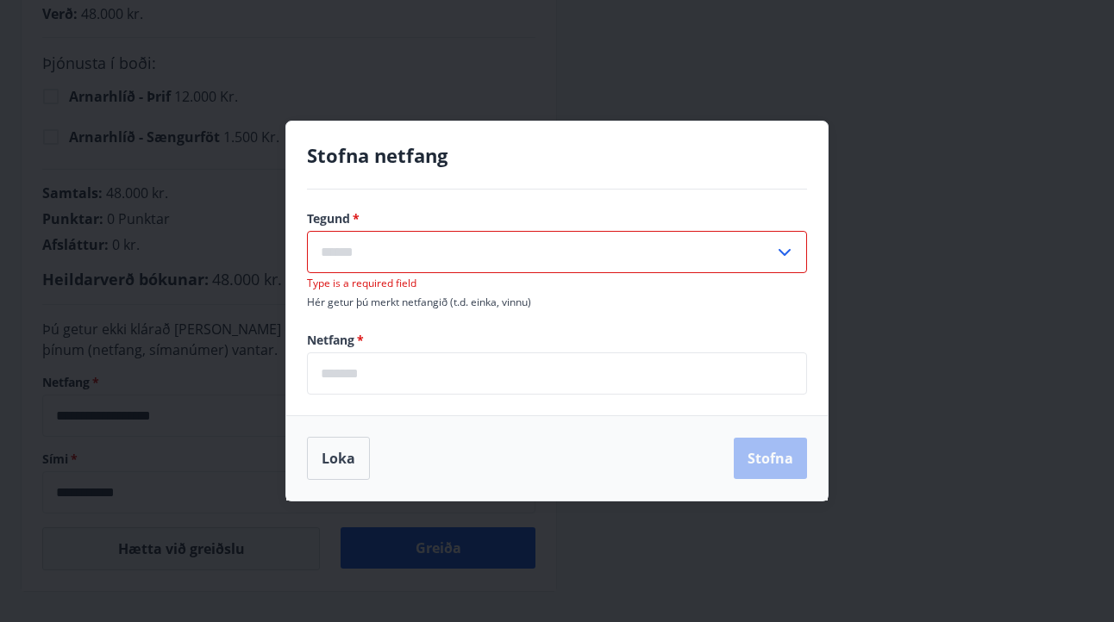
click at [391, 361] on input "email" at bounding box center [557, 374] width 500 height 42
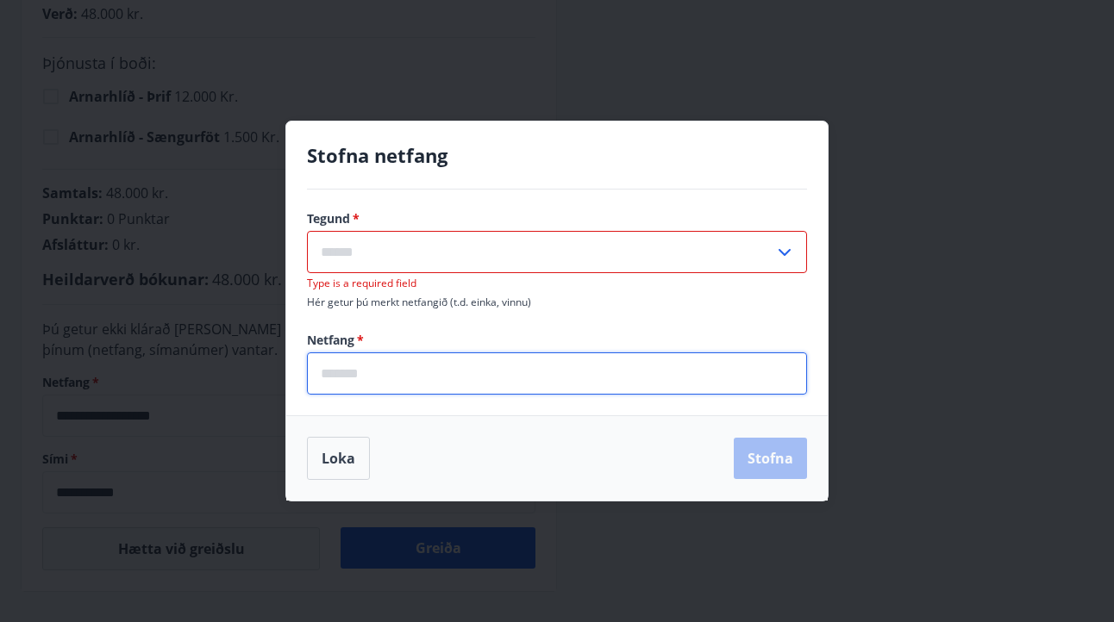
type input "**********"
click at [588, 123] on div "Stofna netfang" at bounding box center [556, 156] width 541 height 68
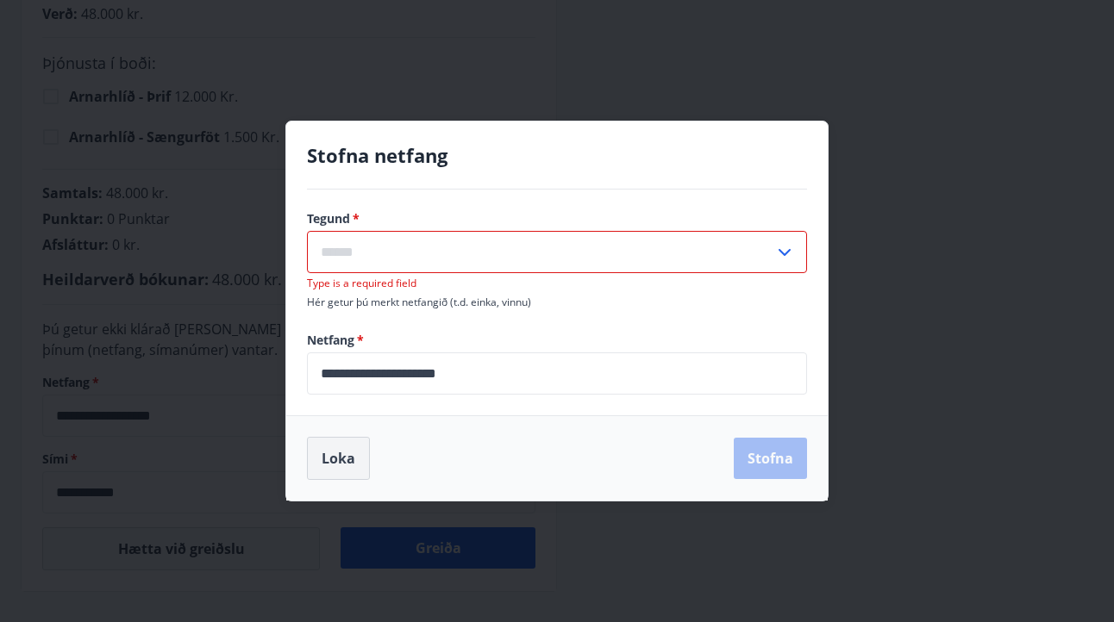
click at [330, 452] on button "Loka" at bounding box center [338, 458] width 63 height 43
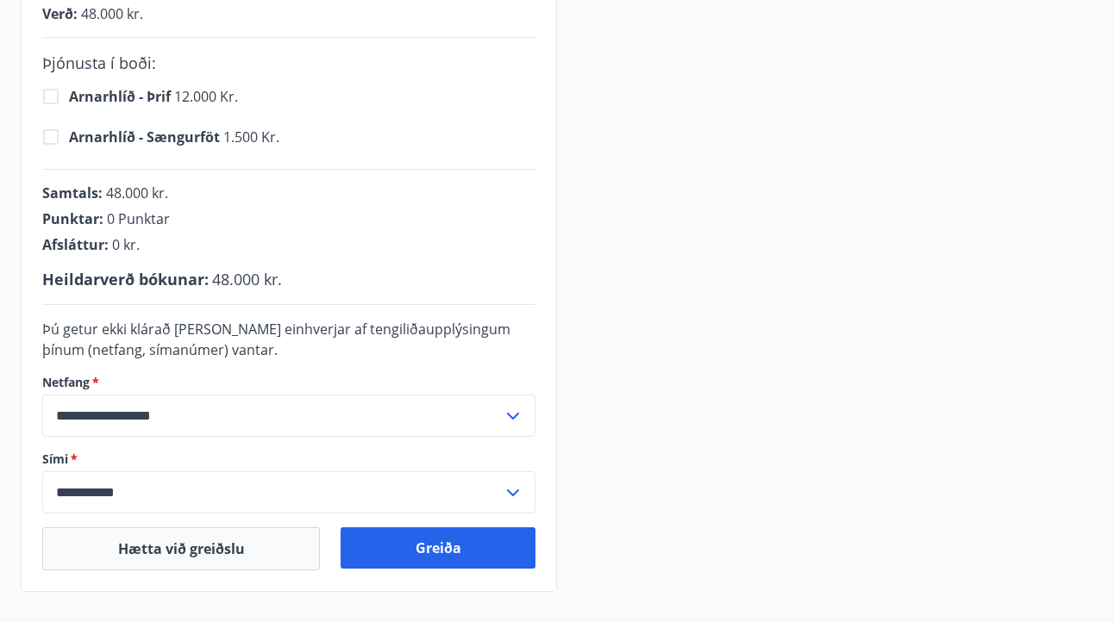
scroll to position [454, 0]
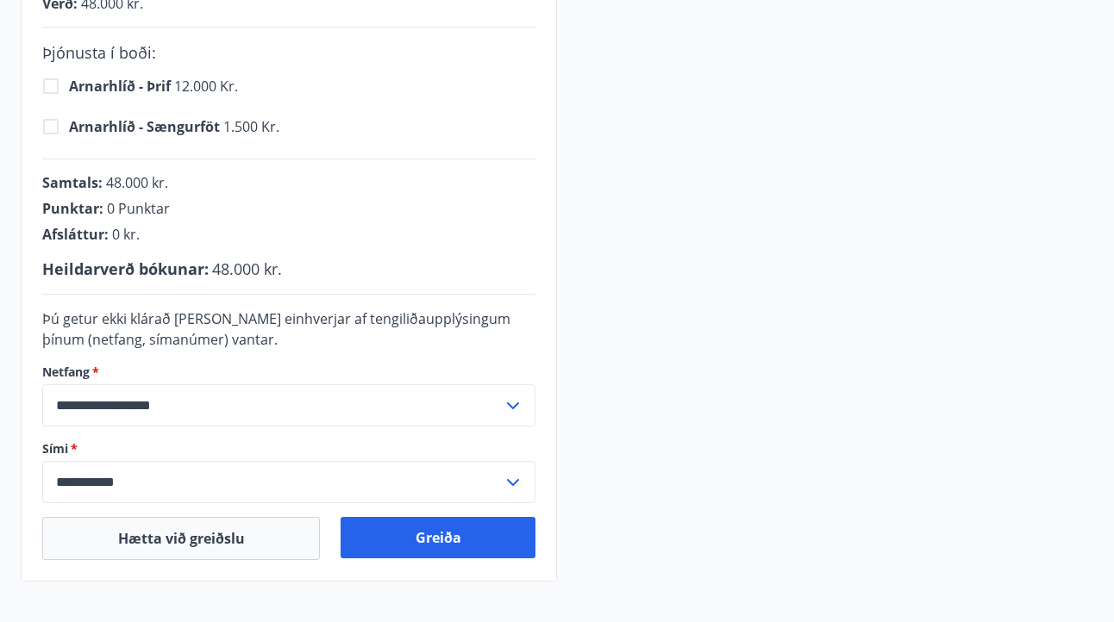
click at [505, 408] on icon at bounding box center [513, 406] width 21 height 21
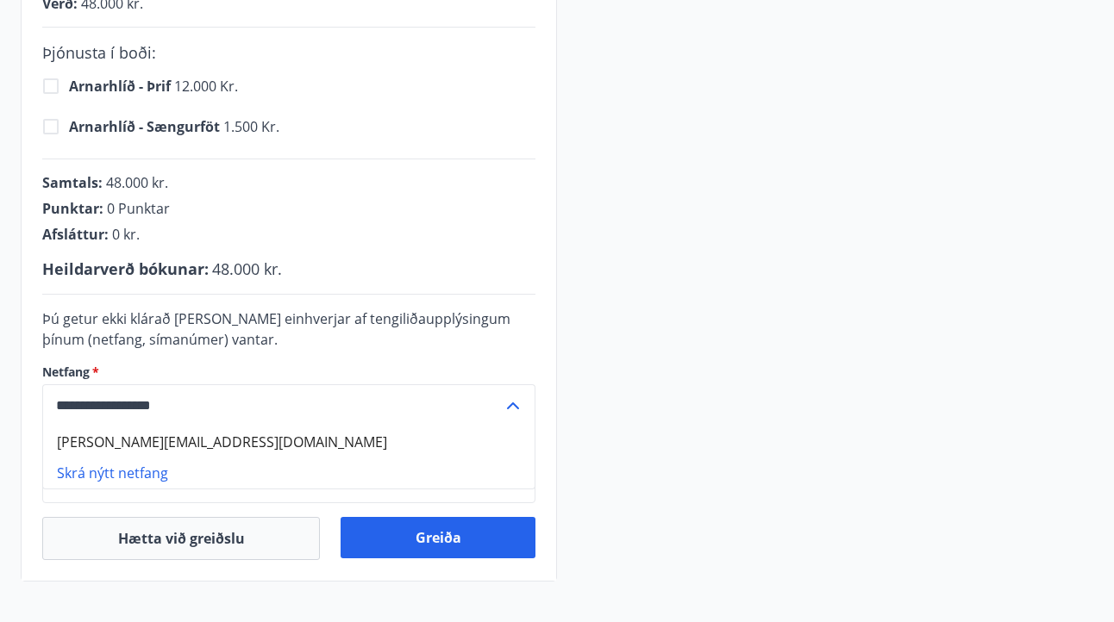
click at [539, 353] on div "**********" at bounding box center [289, 227] width 535 height 707
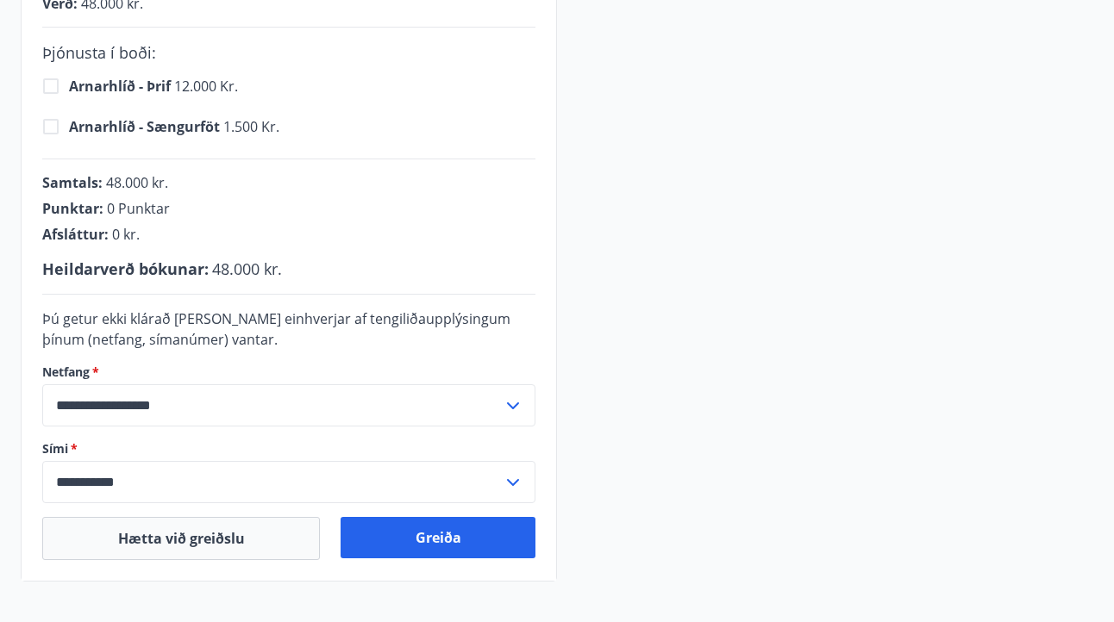
scroll to position [0, 0]
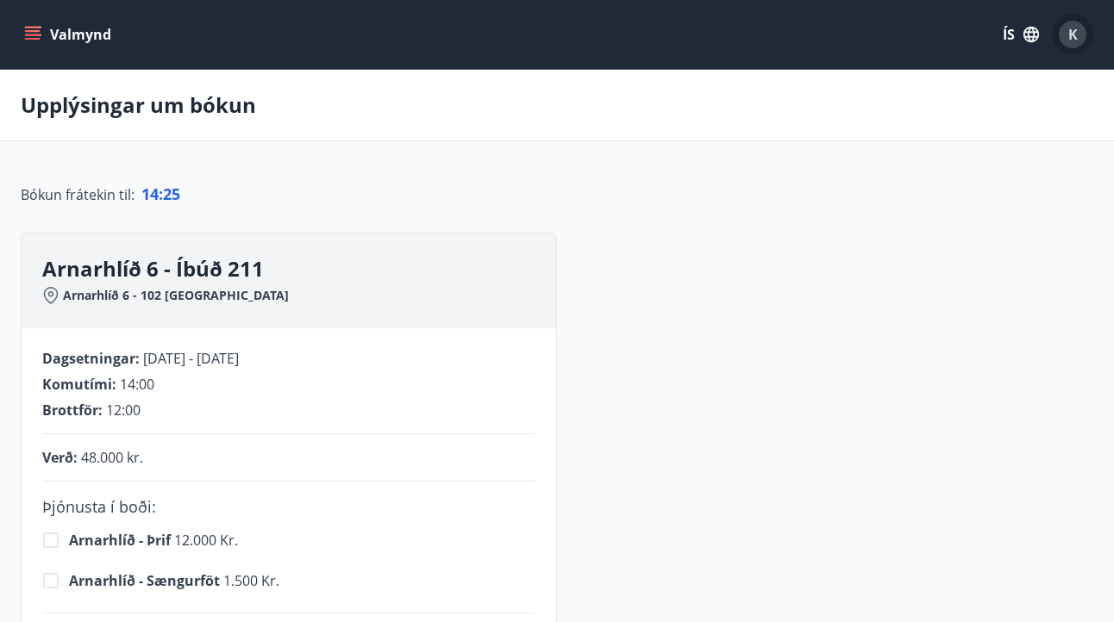
click at [1079, 29] on div "K" at bounding box center [1073, 35] width 28 height 28
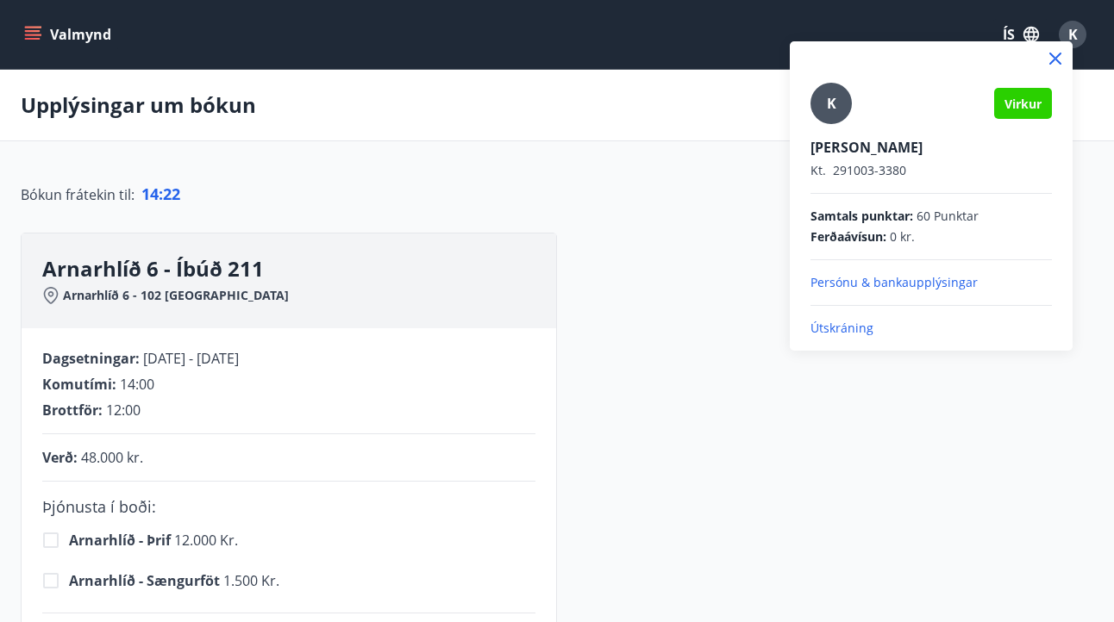
click at [1009, 411] on div at bounding box center [557, 311] width 1114 height 622
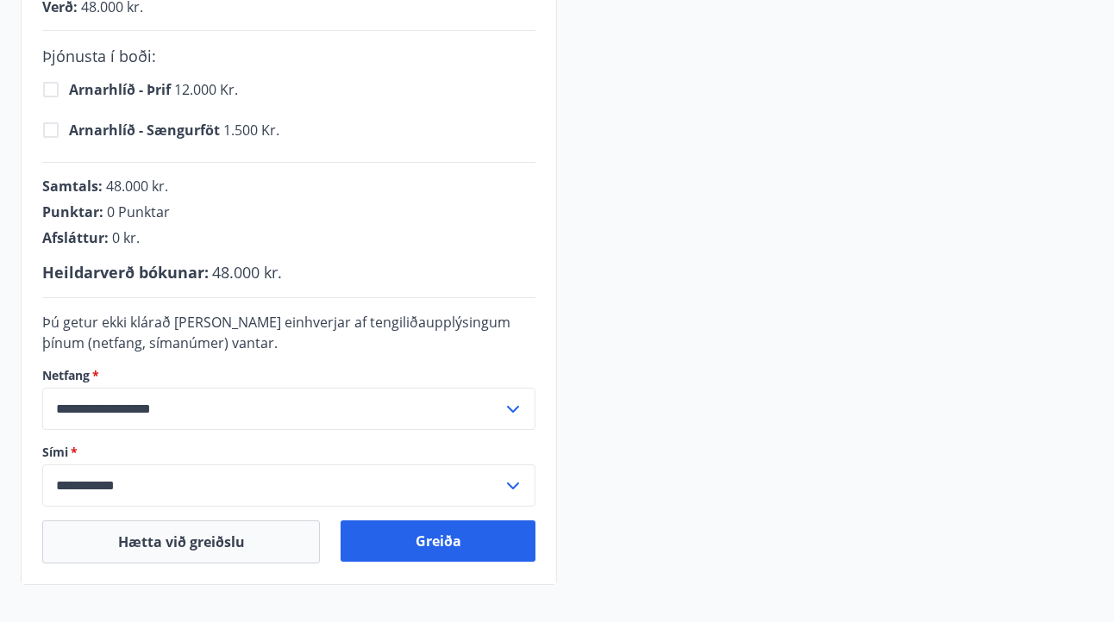
scroll to position [455, 0]
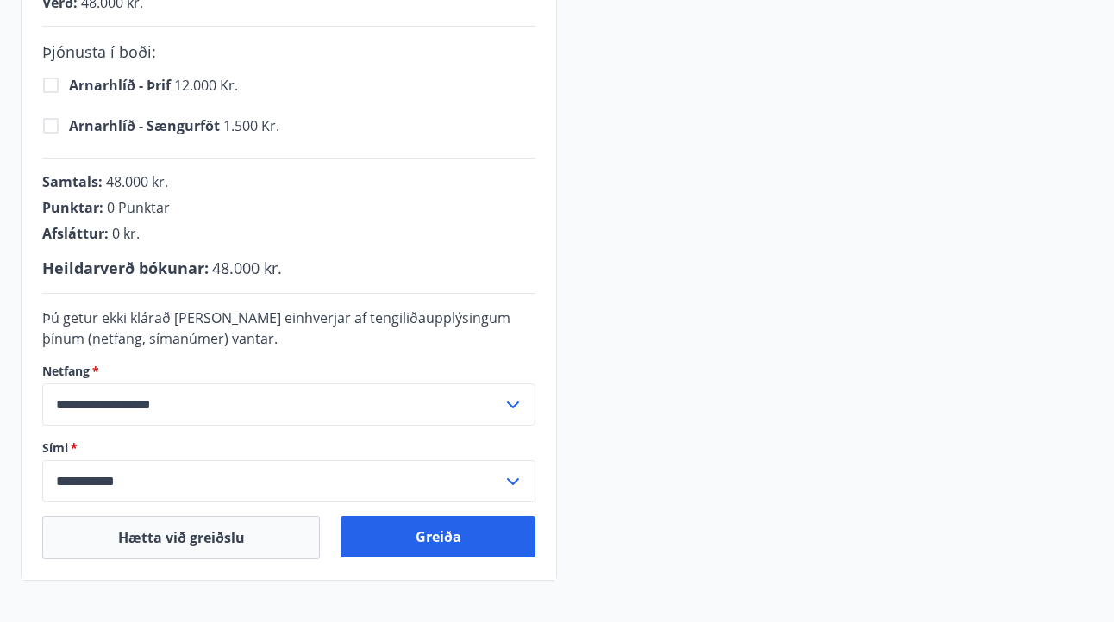
click at [522, 403] on icon at bounding box center [513, 405] width 21 height 21
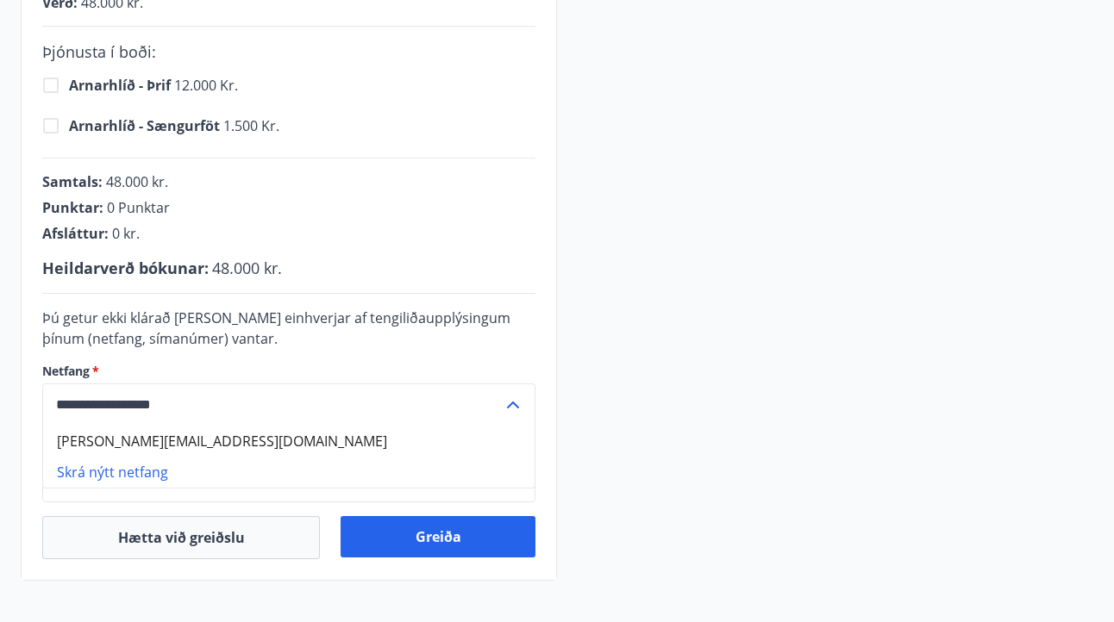
click at [132, 472] on li "Skrá nýtt netfang" at bounding box center [288, 472] width 491 height 31
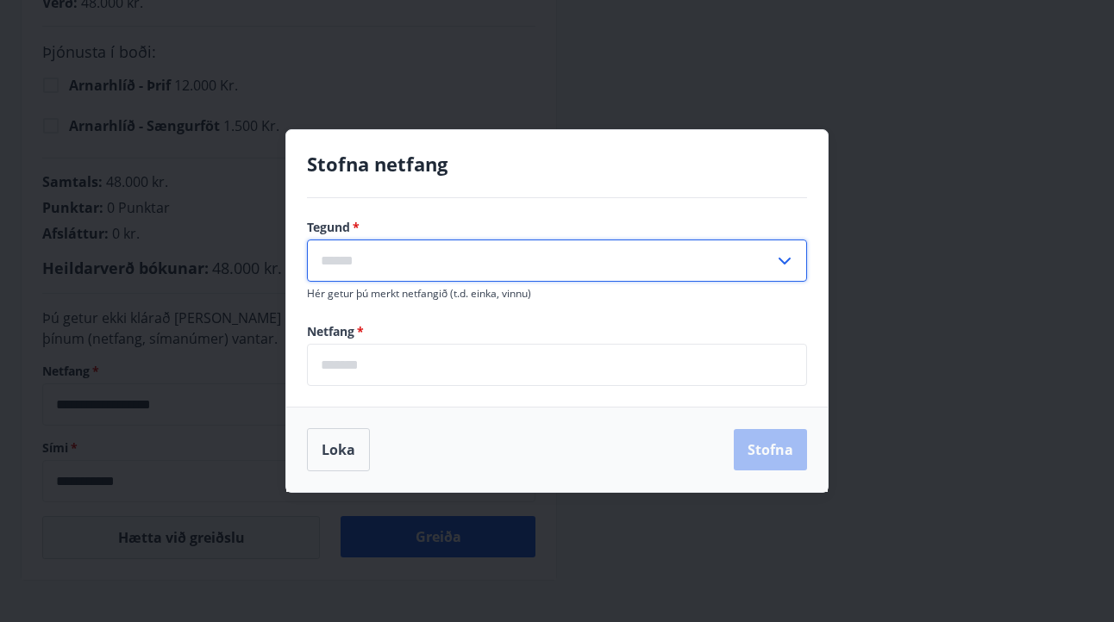
click at [408, 260] on input "text" at bounding box center [540, 261] width 467 height 42
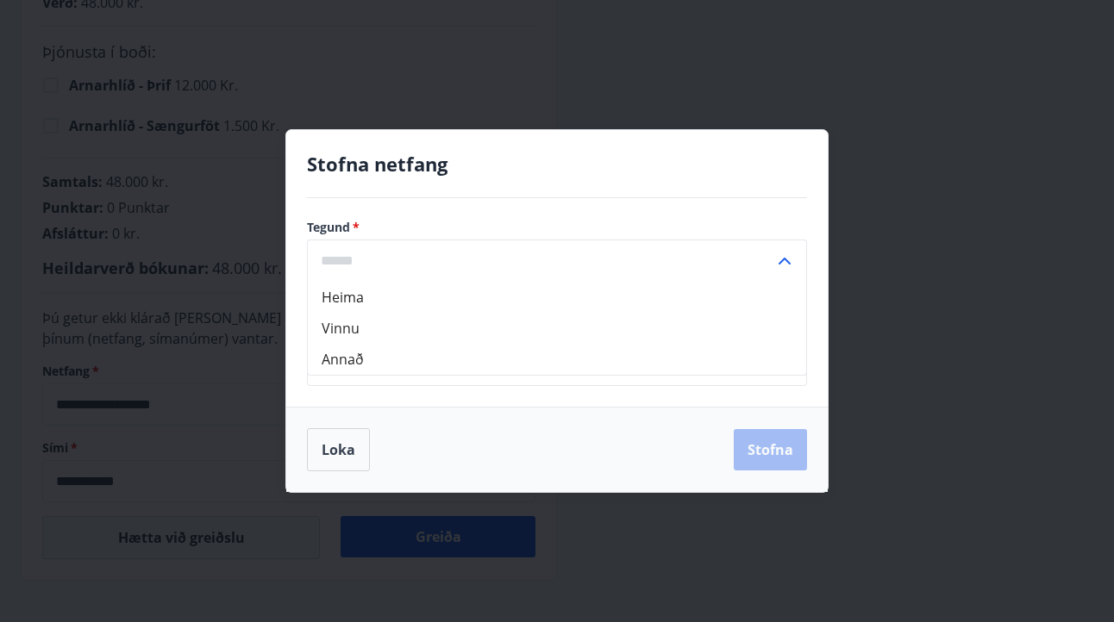
click at [387, 366] on li "Annað" at bounding box center [557, 359] width 498 height 31
type input "*****"
click at [383, 371] on input "email" at bounding box center [557, 365] width 500 height 42
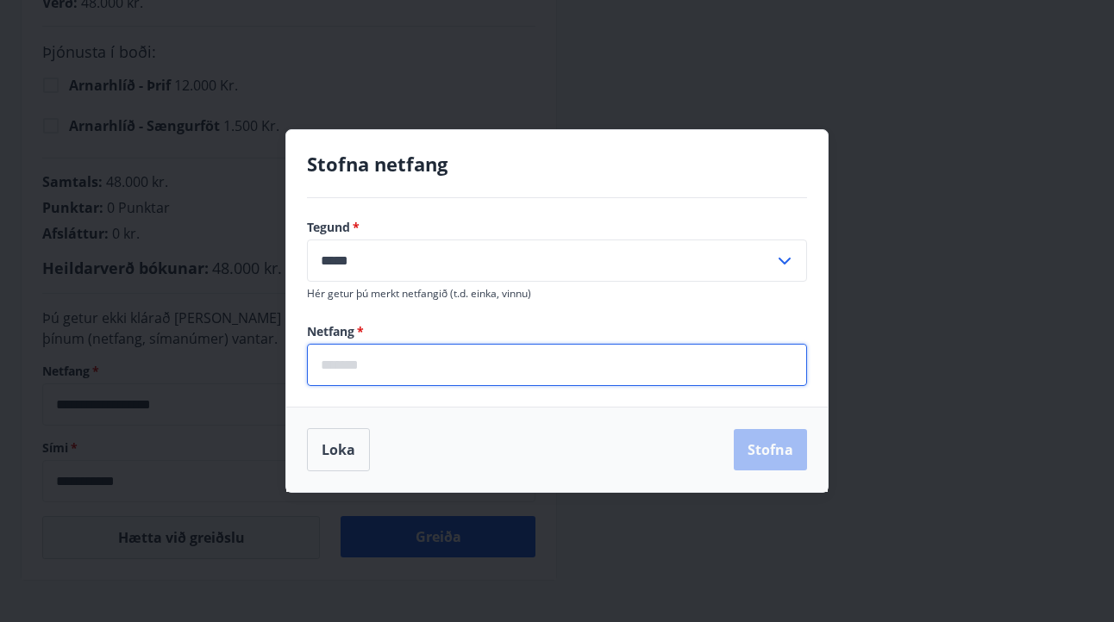
type input "**********"
click at [760, 450] on button "Stofna" at bounding box center [770, 449] width 73 height 41
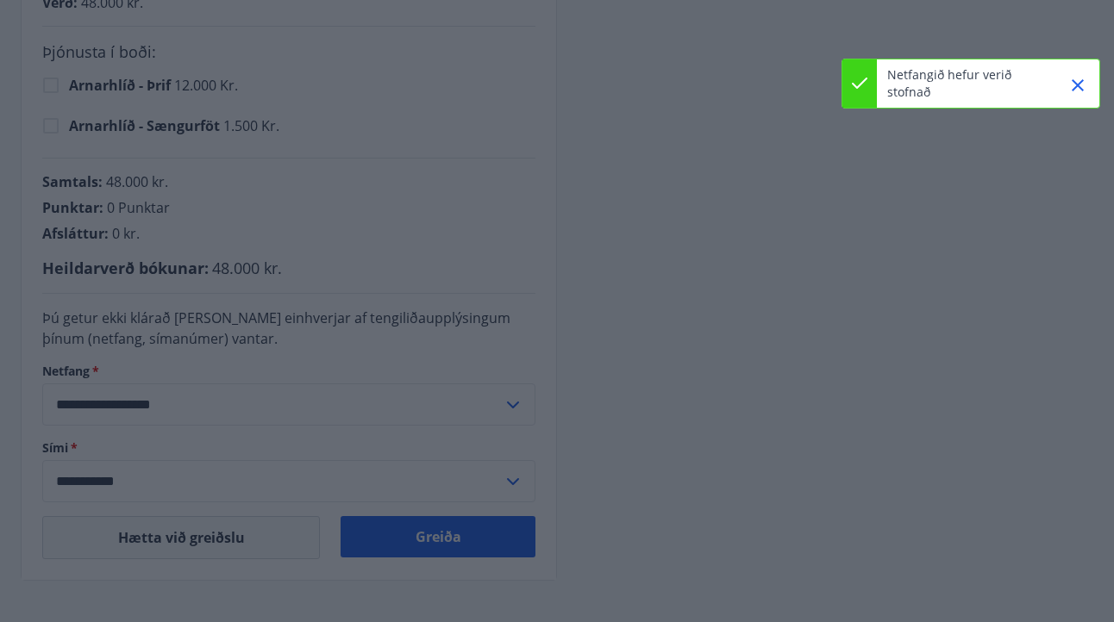
type input "**********"
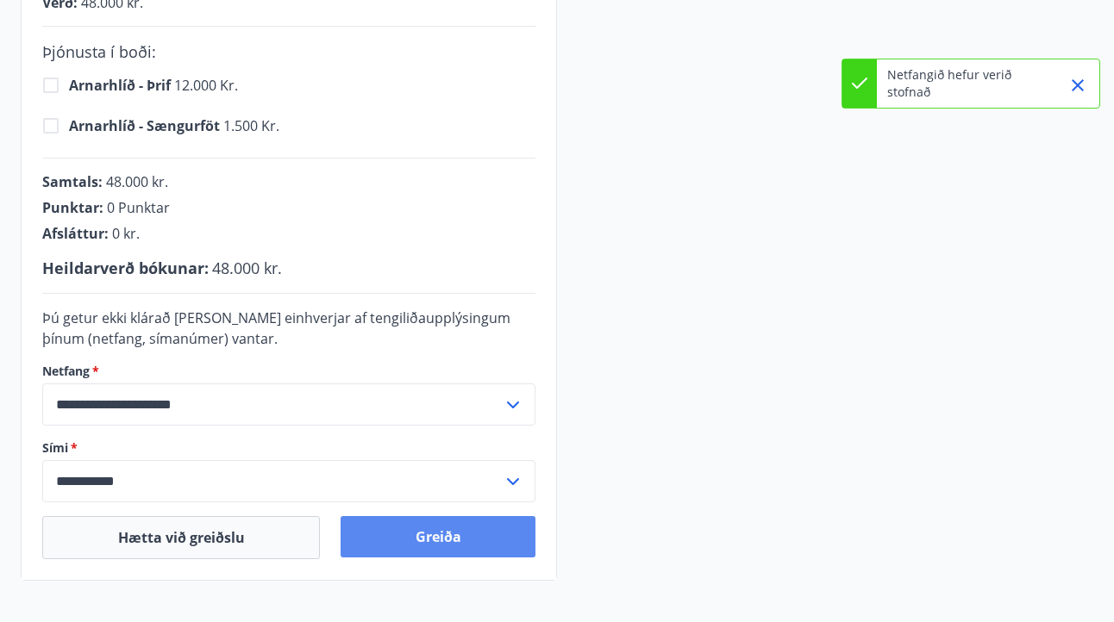
click at [434, 542] on button "Greiða" at bounding box center [438, 536] width 195 height 41
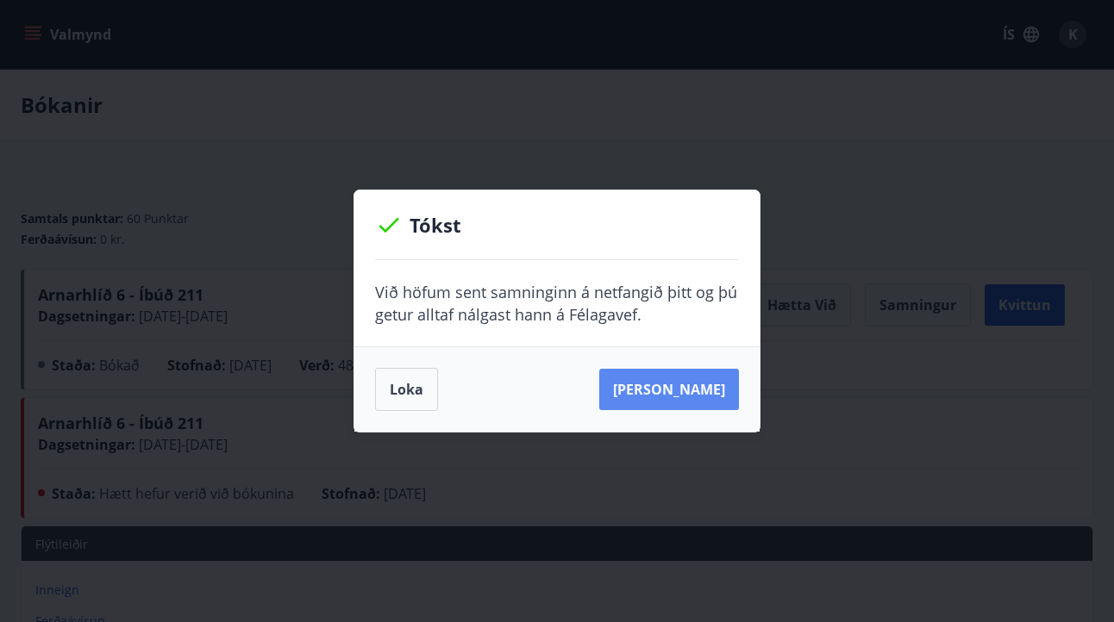
click at [728, 386] on button "[PERSON_NAME]" at bounding box center [669, 389] width 140 height 41
click at [411, 390] on button "Loka" at bounding box center [406, 389] width 63 height 43
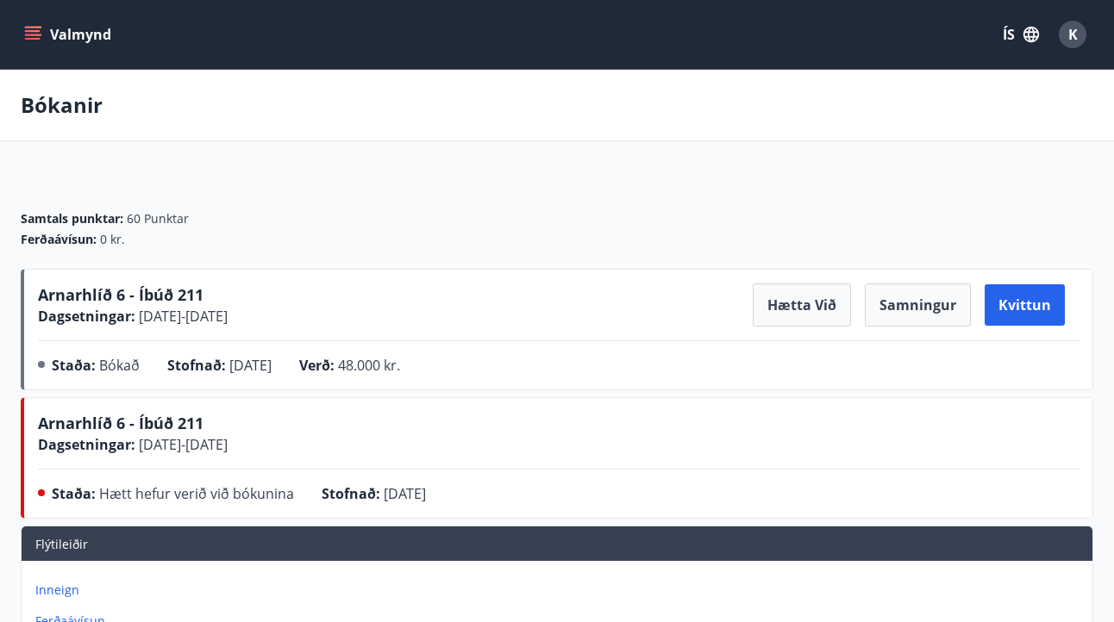
click at [599, 50] on div "Valmynd ÍS K" at bounding box center [557, 34] width 1073 height 41
